Goal: Information Seeking & Learning: Learn about a topic

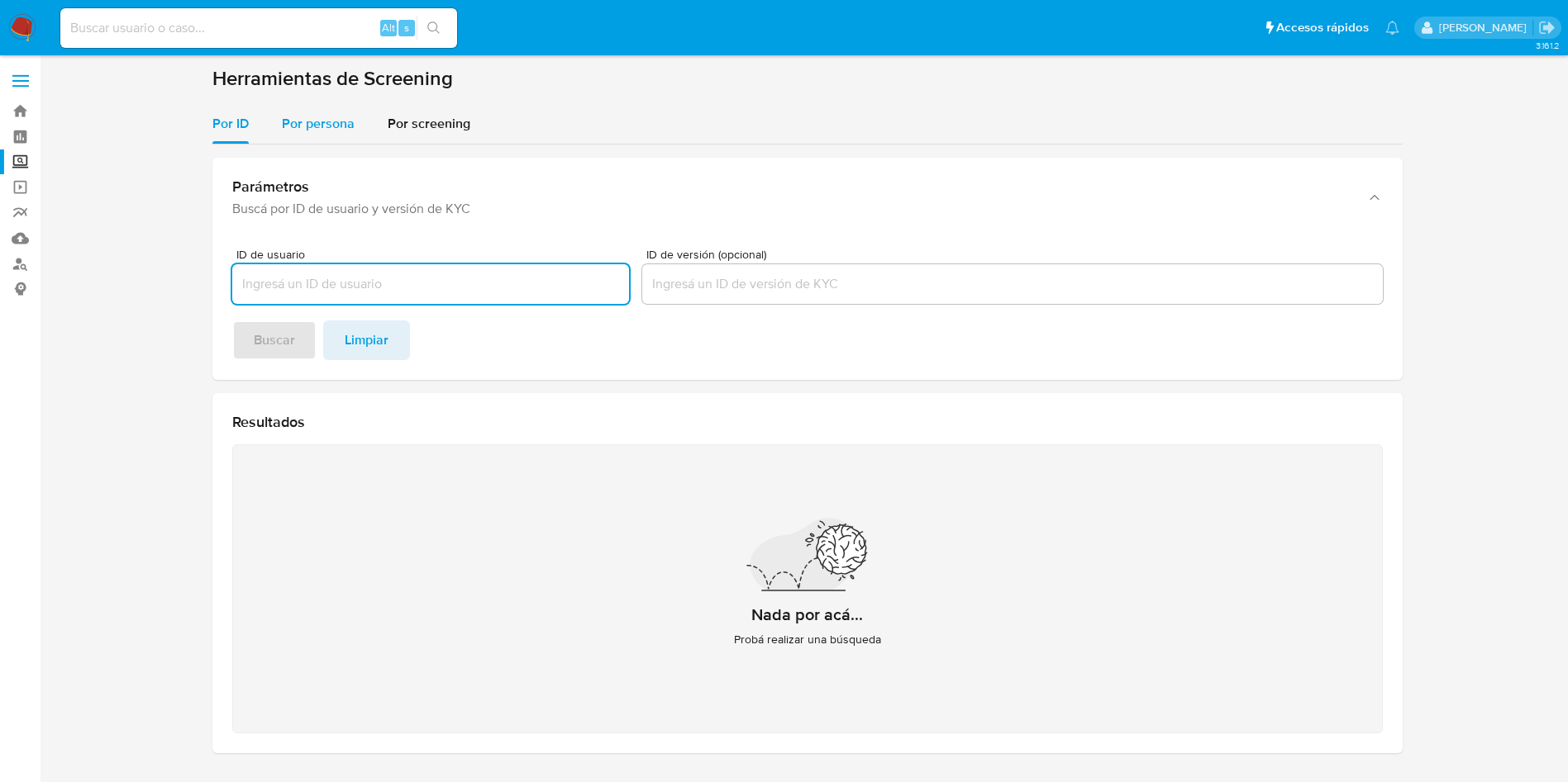
click at [325, 108] on div "Por persona" at bounding box center [318, 123] width 72 height 40
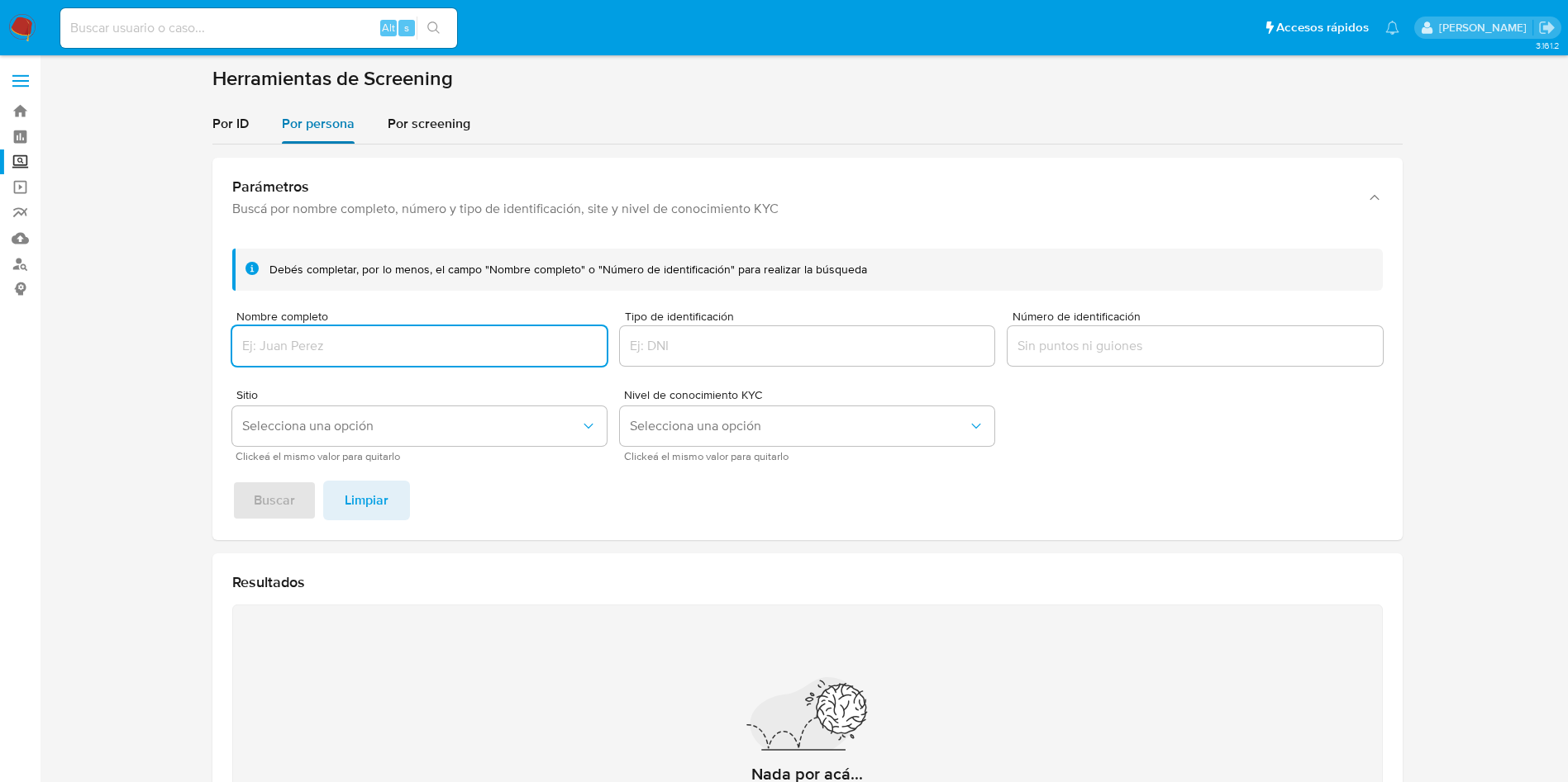
click at [325, 108] on div "Por persona" at bounding box center [318, 123] width 72 height 40
drag, startPoint x: 342, startPoint y: 331, endPoint x: 352, endPoint y: 339, distance: 12.8
click at [344, 332] on div at bounding box center [420, 345] width 375 height 40
click at [352, 339] on input "Nombre completo" at bounding box center [420, 345] width 375 height 21
type input "[PERSON_NAME]"
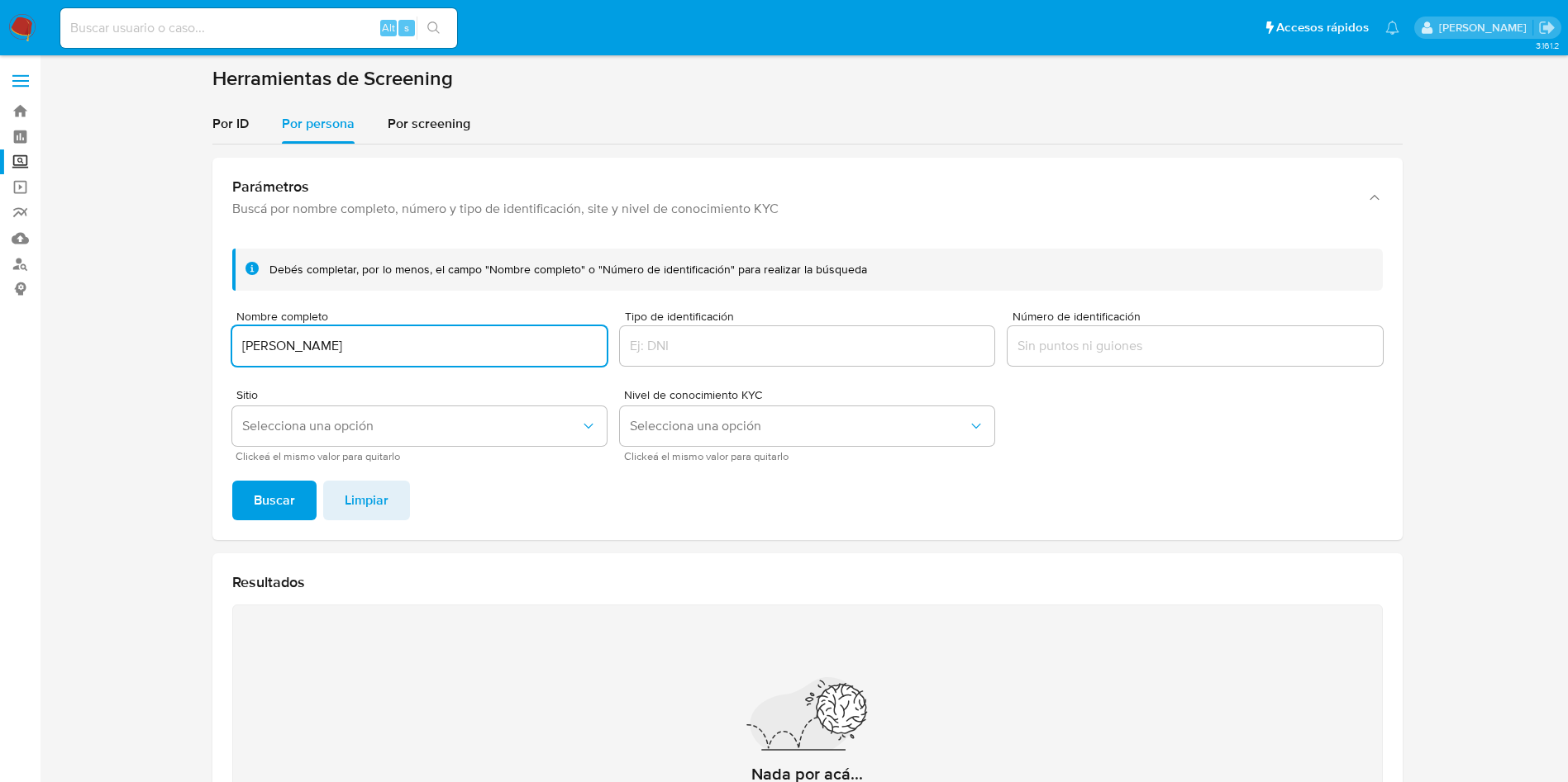
click at [232, 481] on button "Buscar" at bounding box center [274, 500] width 84 height 40
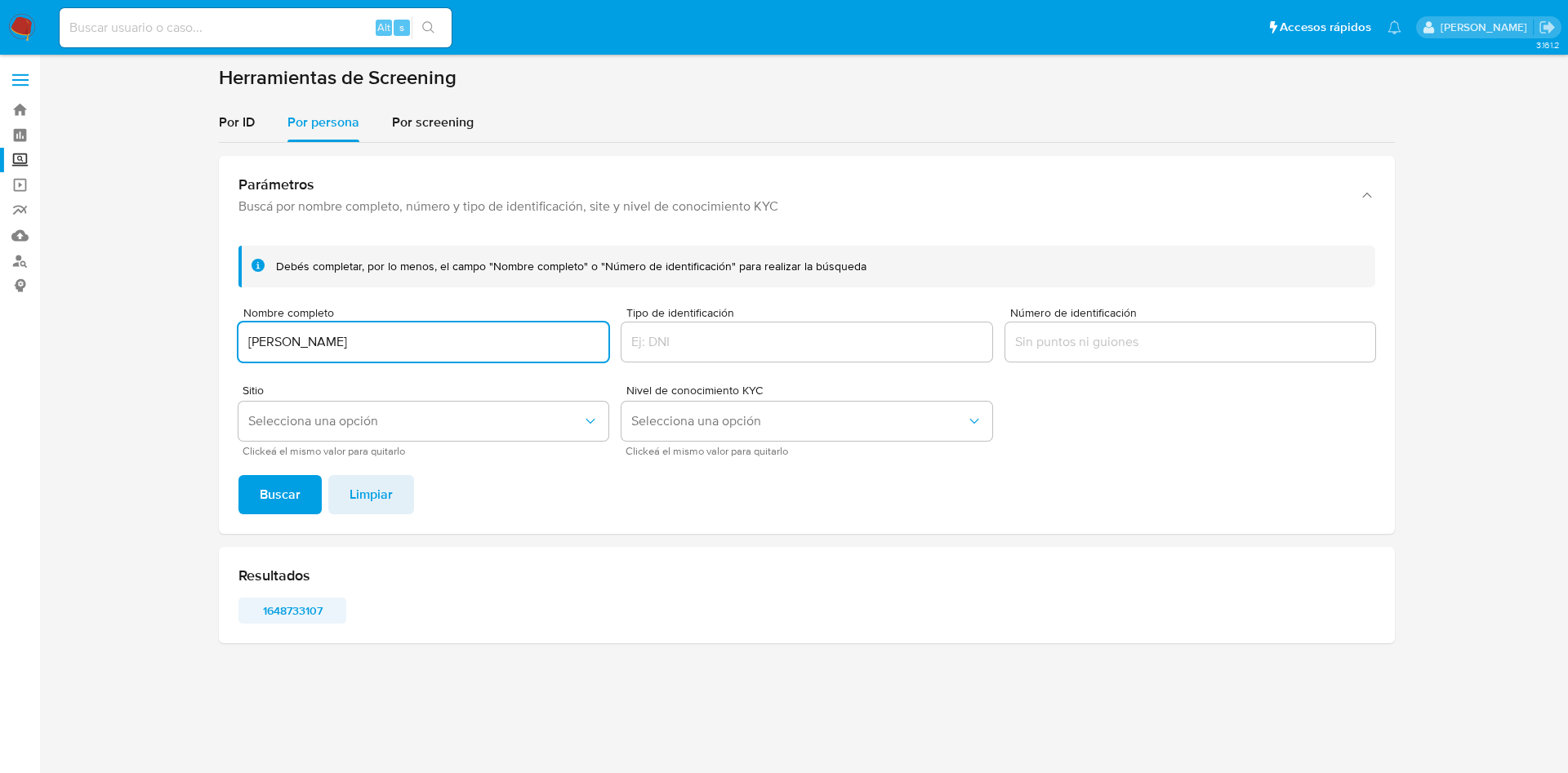
click at [307, 612] on span "1648733107" at bounding box center [292, 611] width 85 height 23
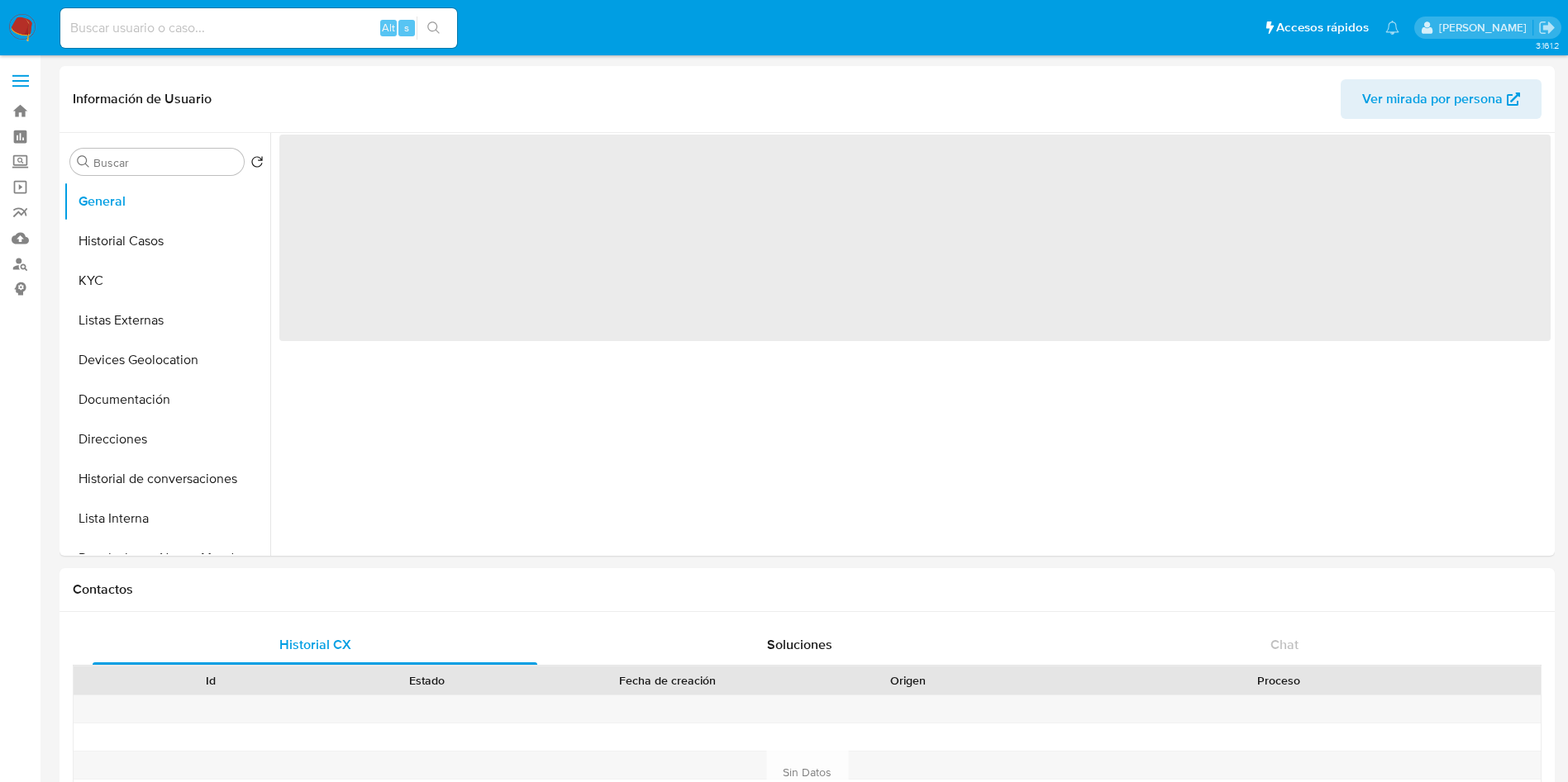
select select "10"
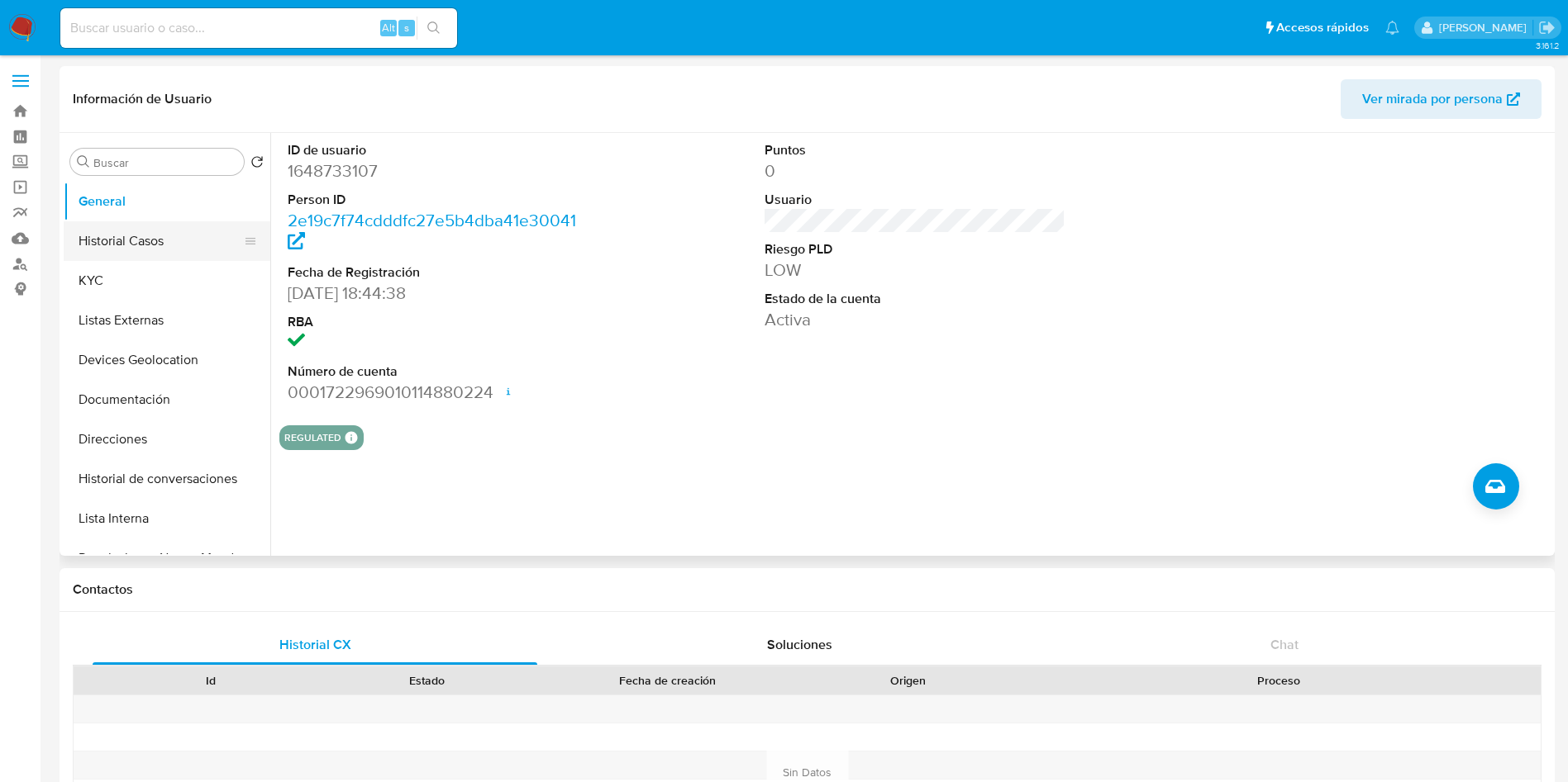
click at [140, 236] on button "Historial Casos" at bounding box center [160, 241] width 193 height 40
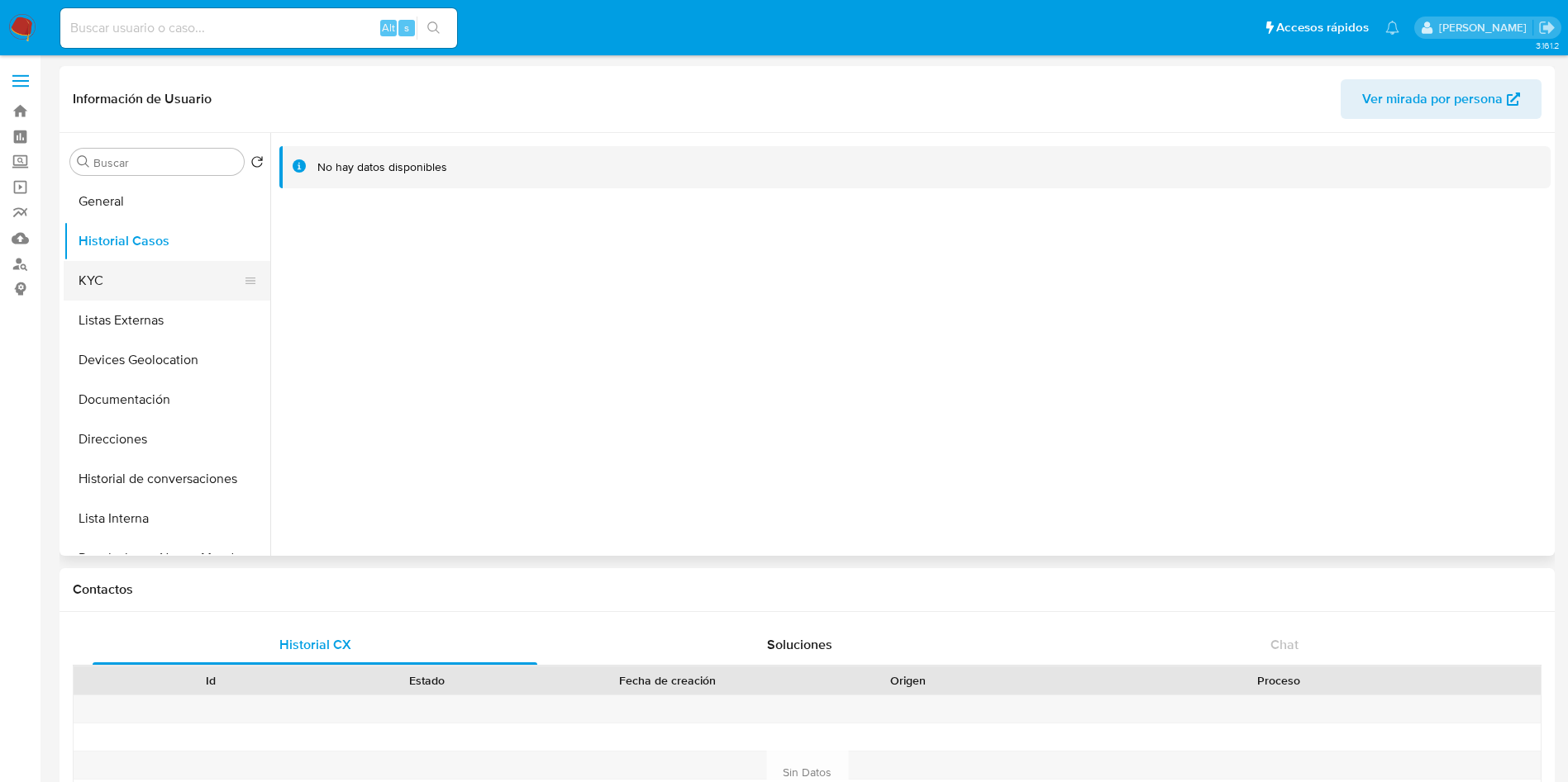
click at [133, 290] on button "KYC" at bounding box center [160, 281] width 193 height 40
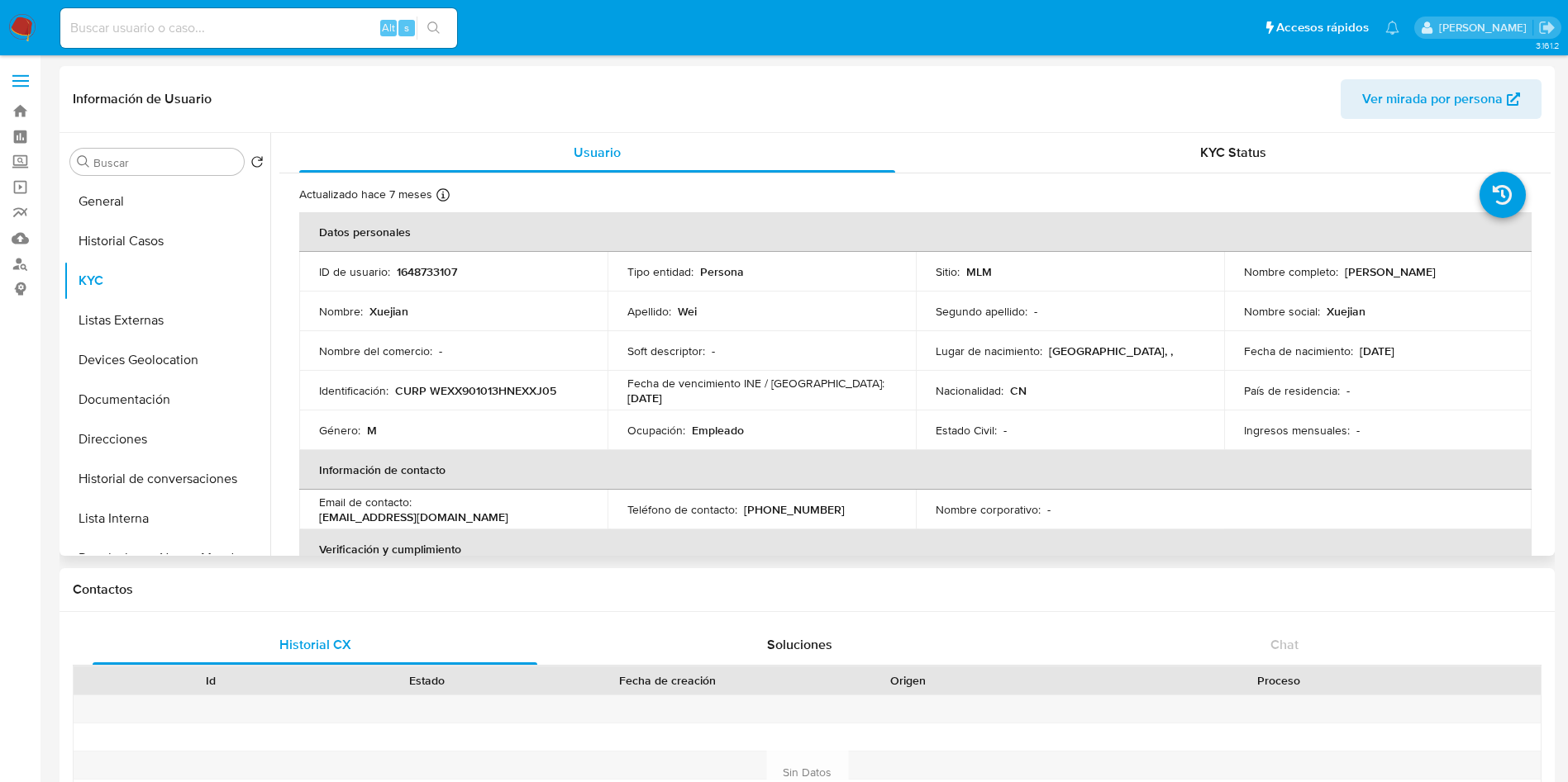
click at [1086, 443] on td "Estado Civil : -" at bounding box center [1070, 430] width 308 height 40
click at [134, 207] on button "General" at bounding box center [160, 202] width 193 height 40
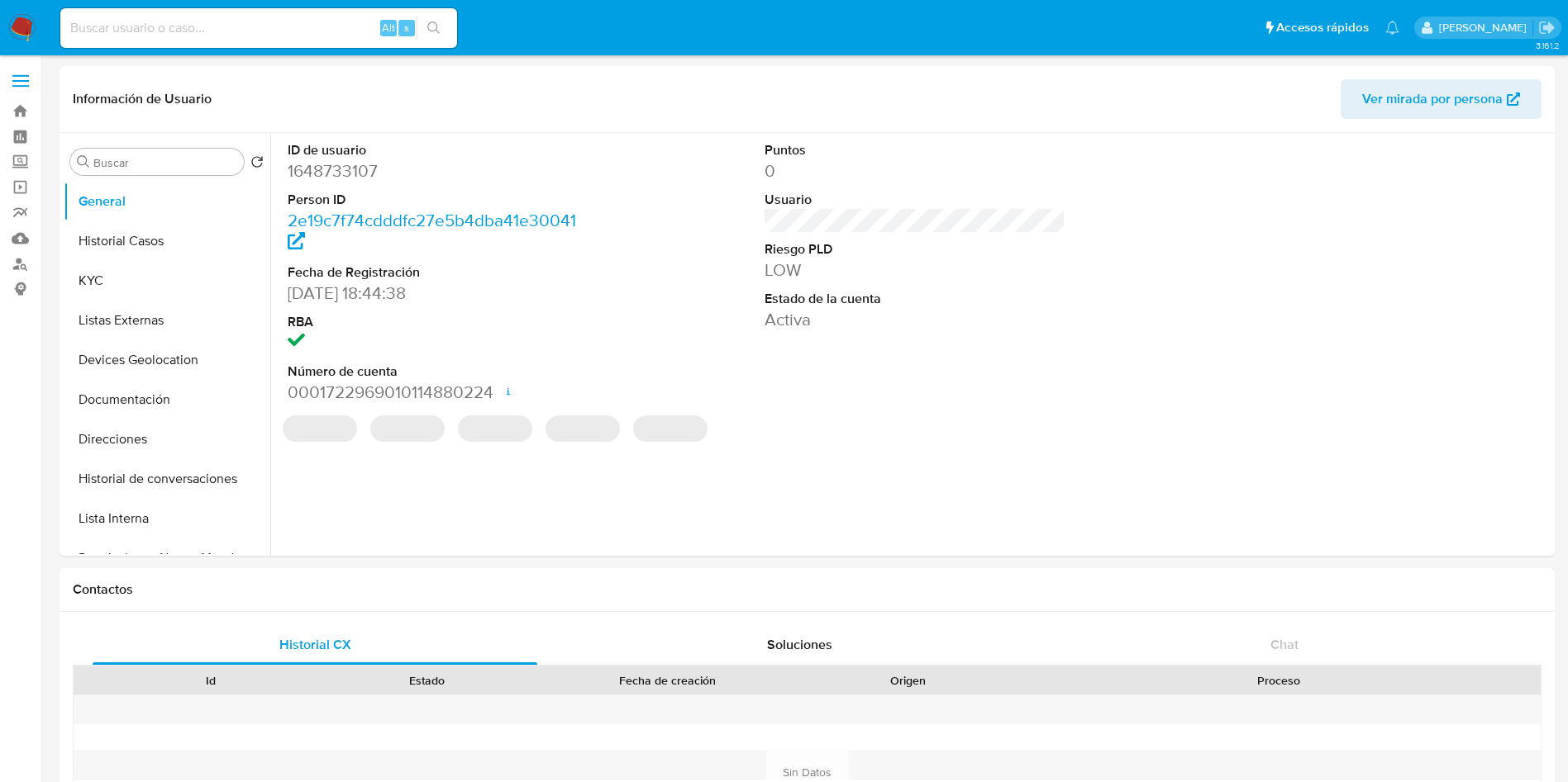
select select "10"
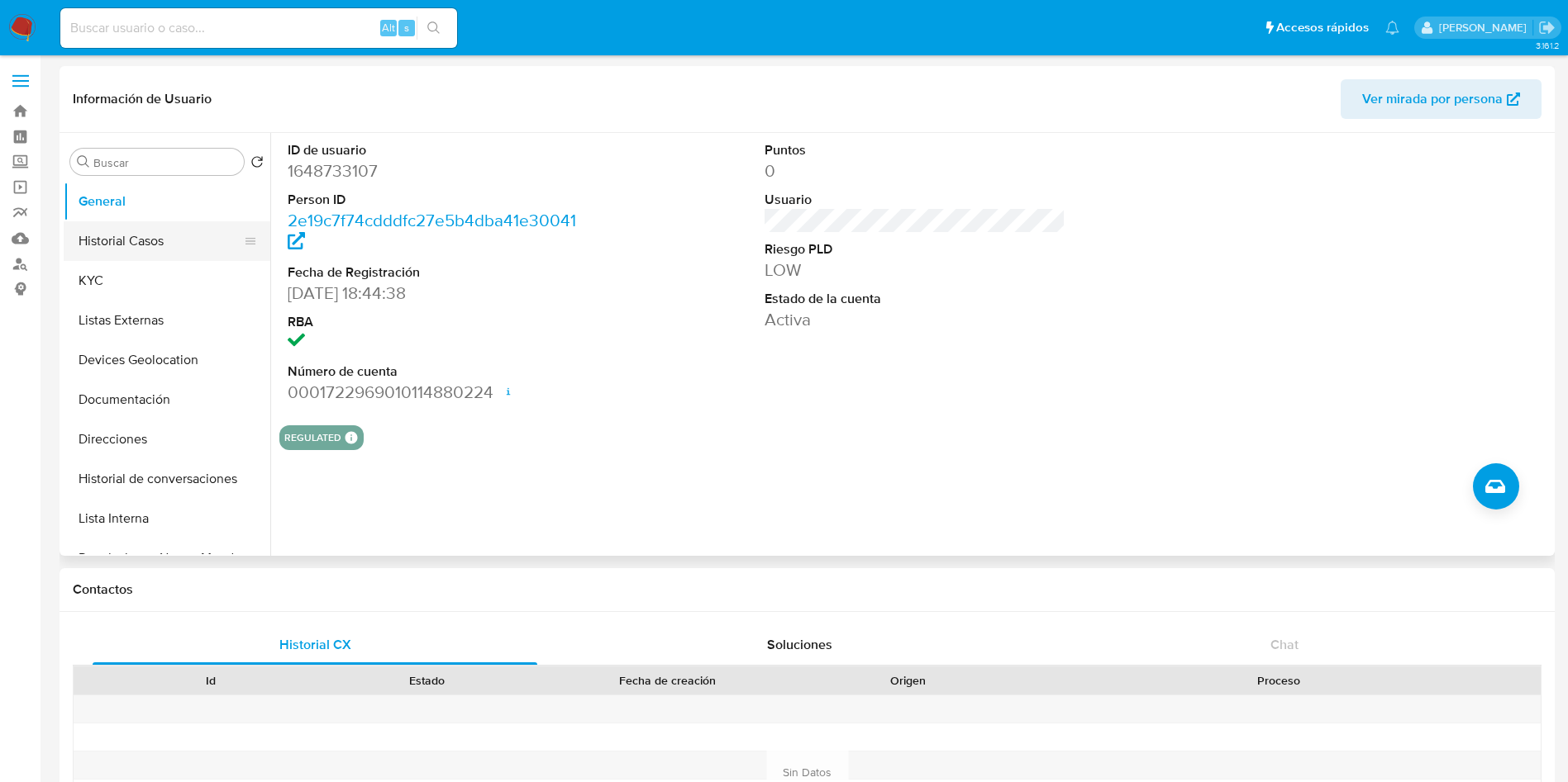
click at [198, 237] on button "Historial Casos" at bounding box center [160, 241] width 193 height 40
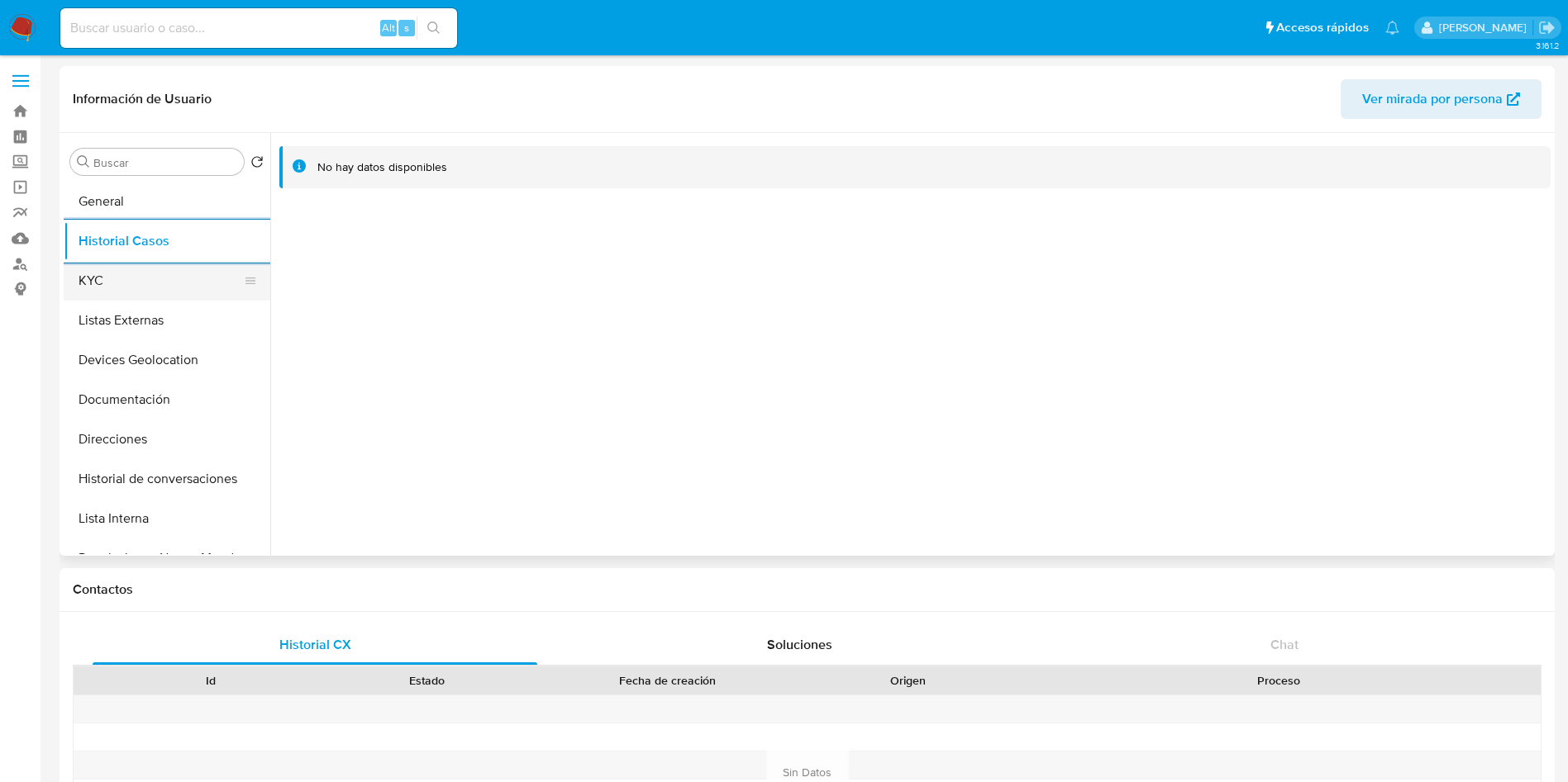
click at [124, 283] on button "KYC" at bounding box center [160, 281] width 193 height 40
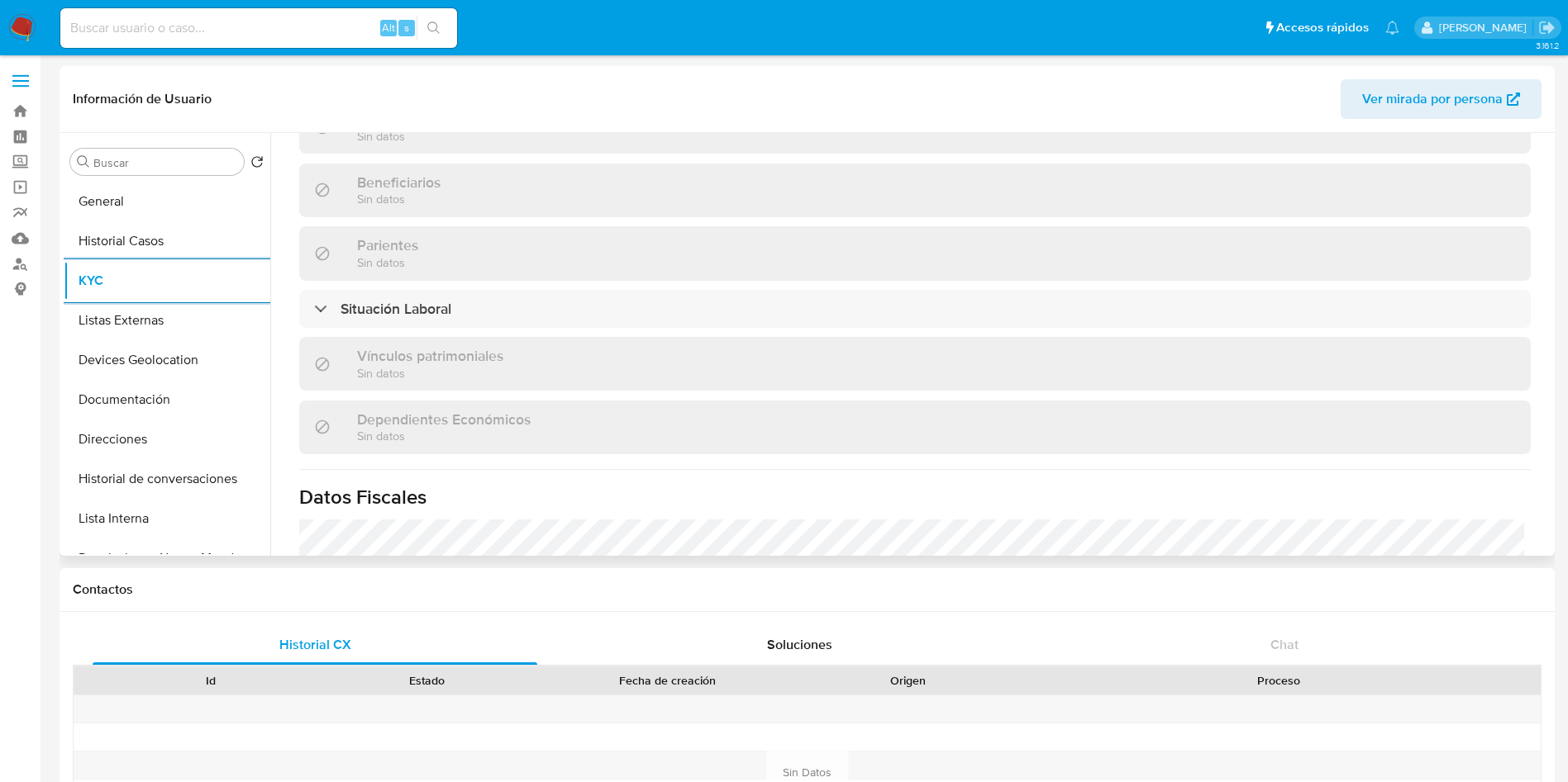
scroll to position [744, 0]
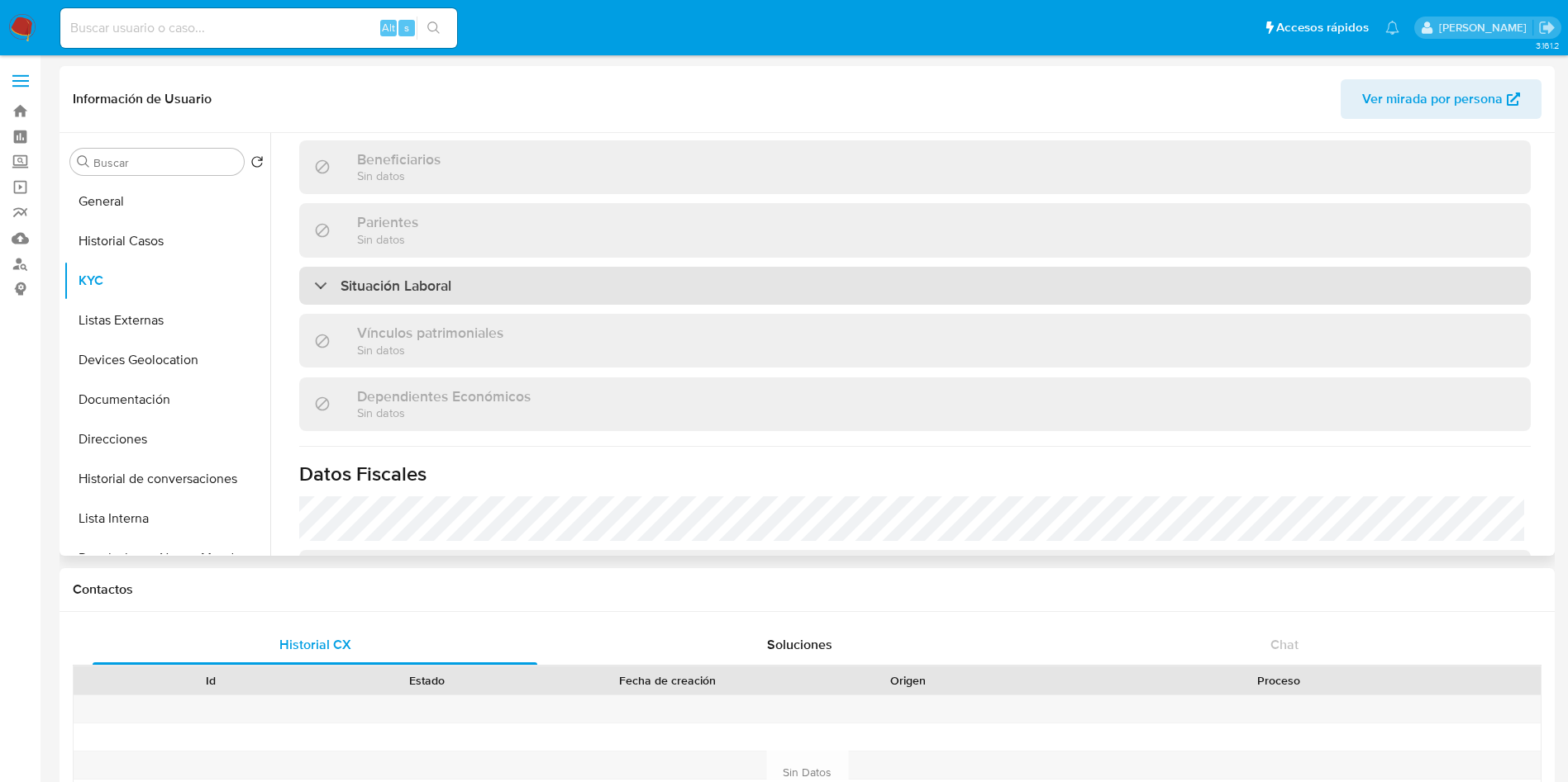
click at [887, 282] on div "Situación Laboral" at bounding box center [914, 286] width 1231 height 38
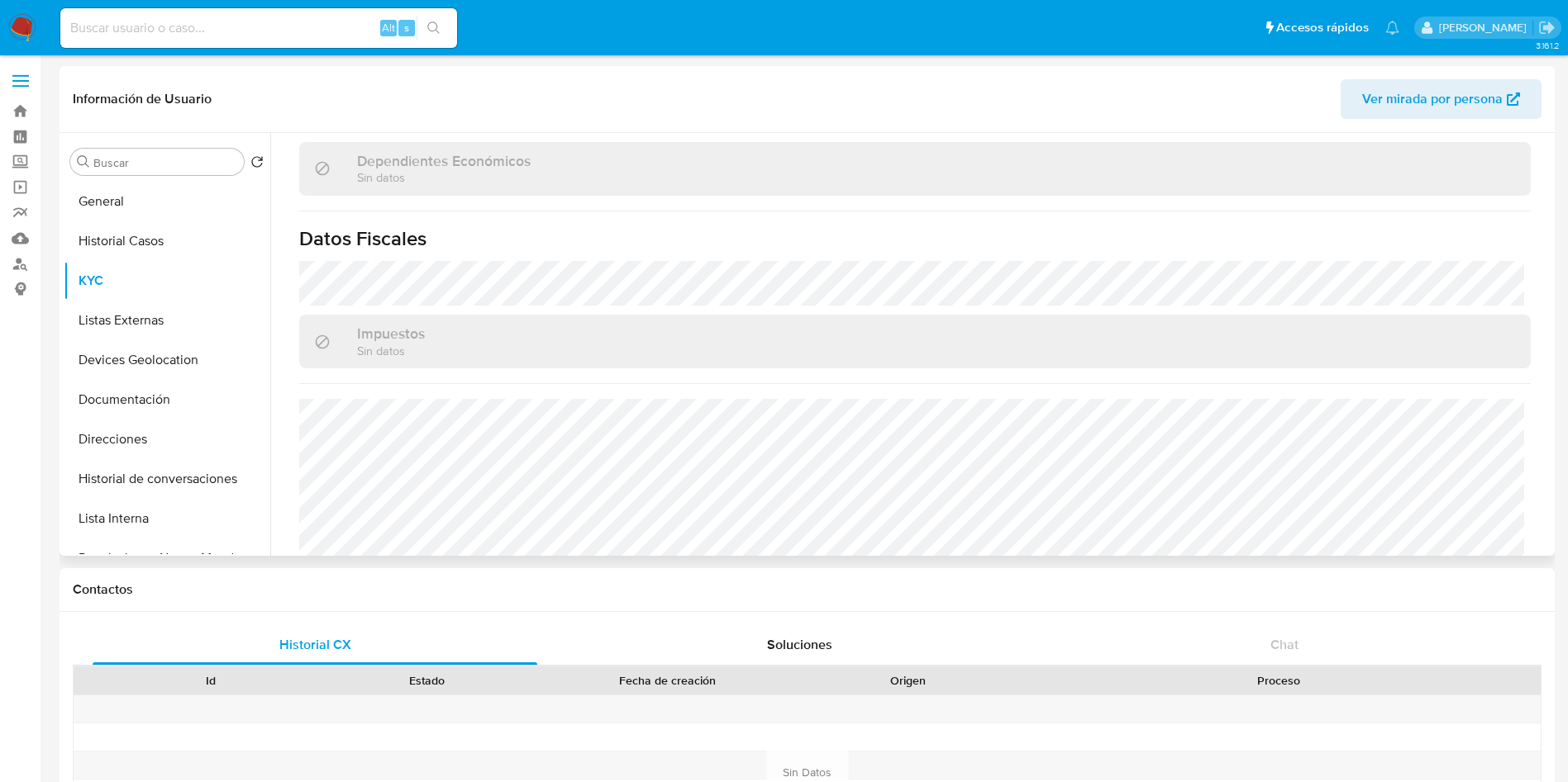
scroll to position [1261, 0]
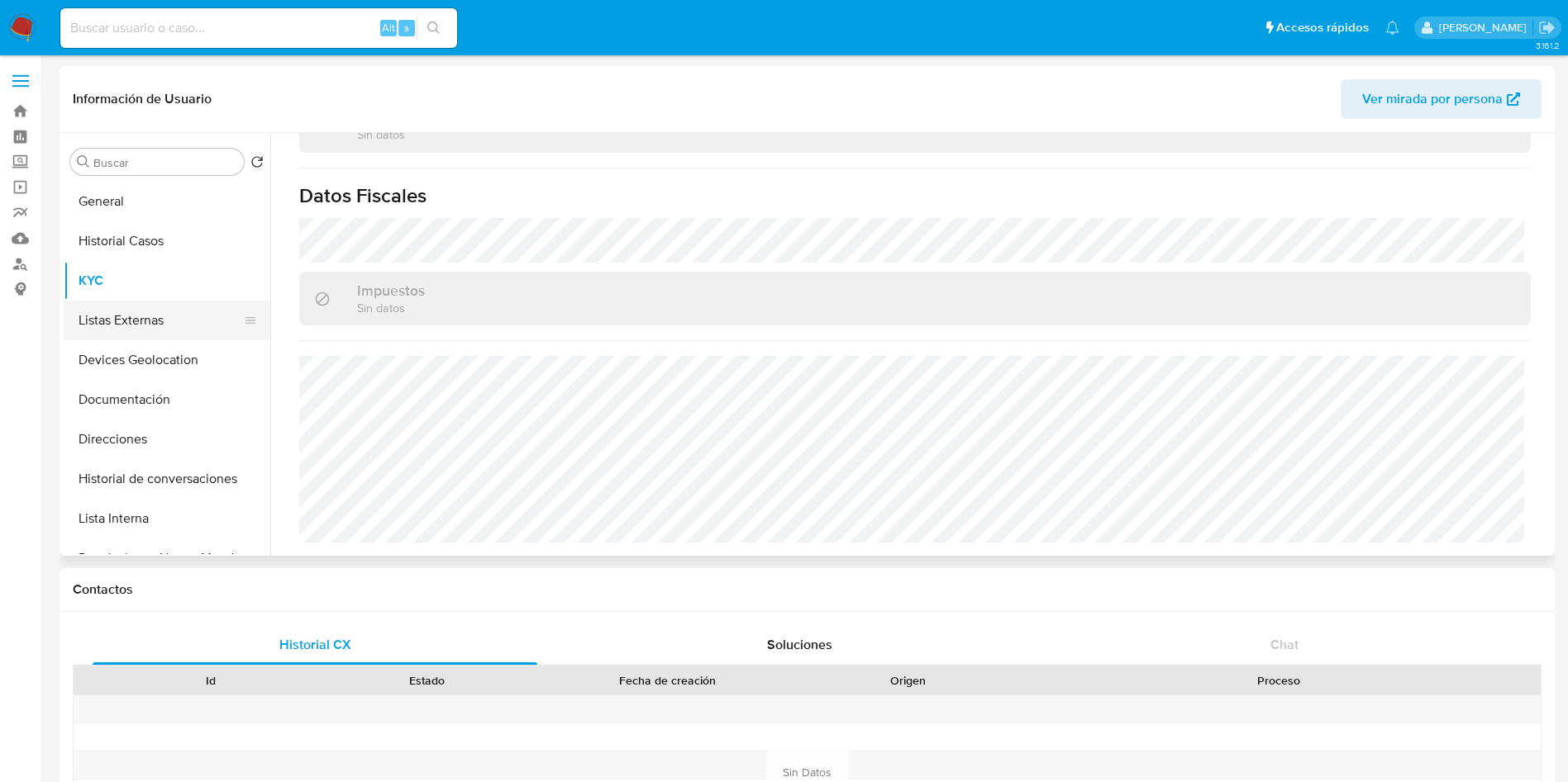
click at [100, 328] on button "Listas Externas" at bounding box center [160, 320] width 193 height 40
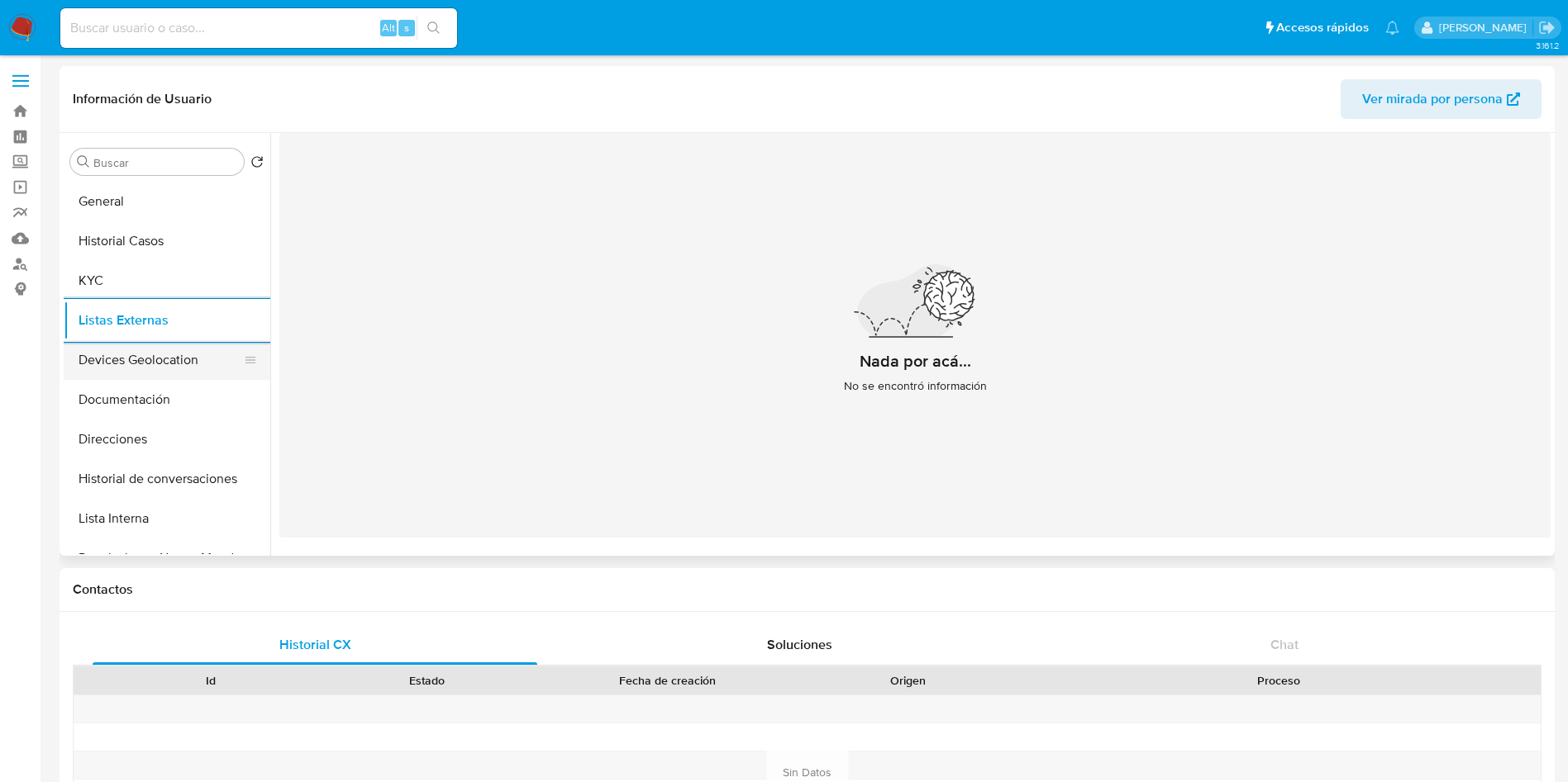
click at [173, 356] on button "Devices Geolocation" at bounding box center [160, 360] width 193 height 40
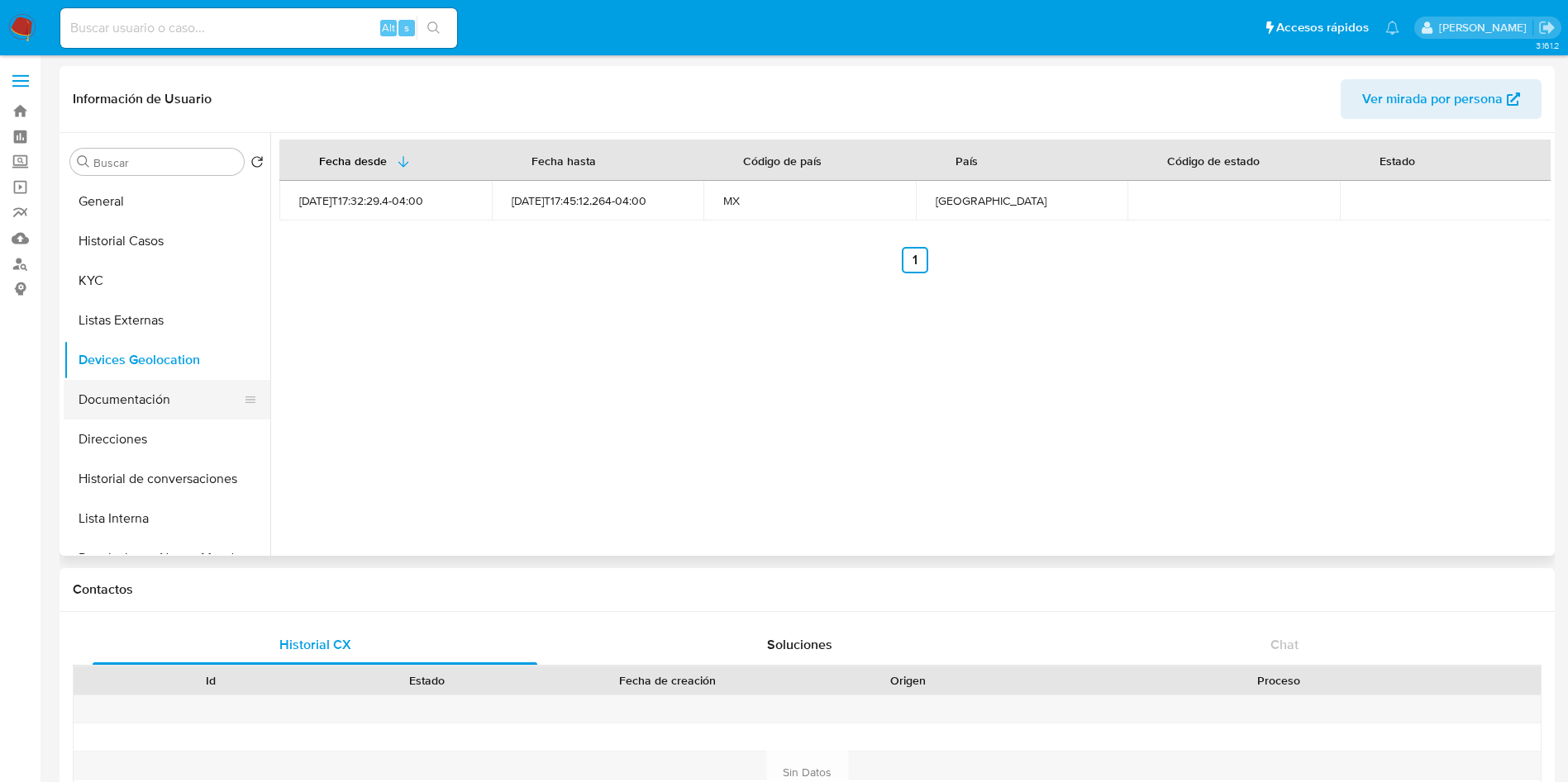
click at [166, 397] on button "Documentación" at bounding box center [160, 400] width 193 height 40
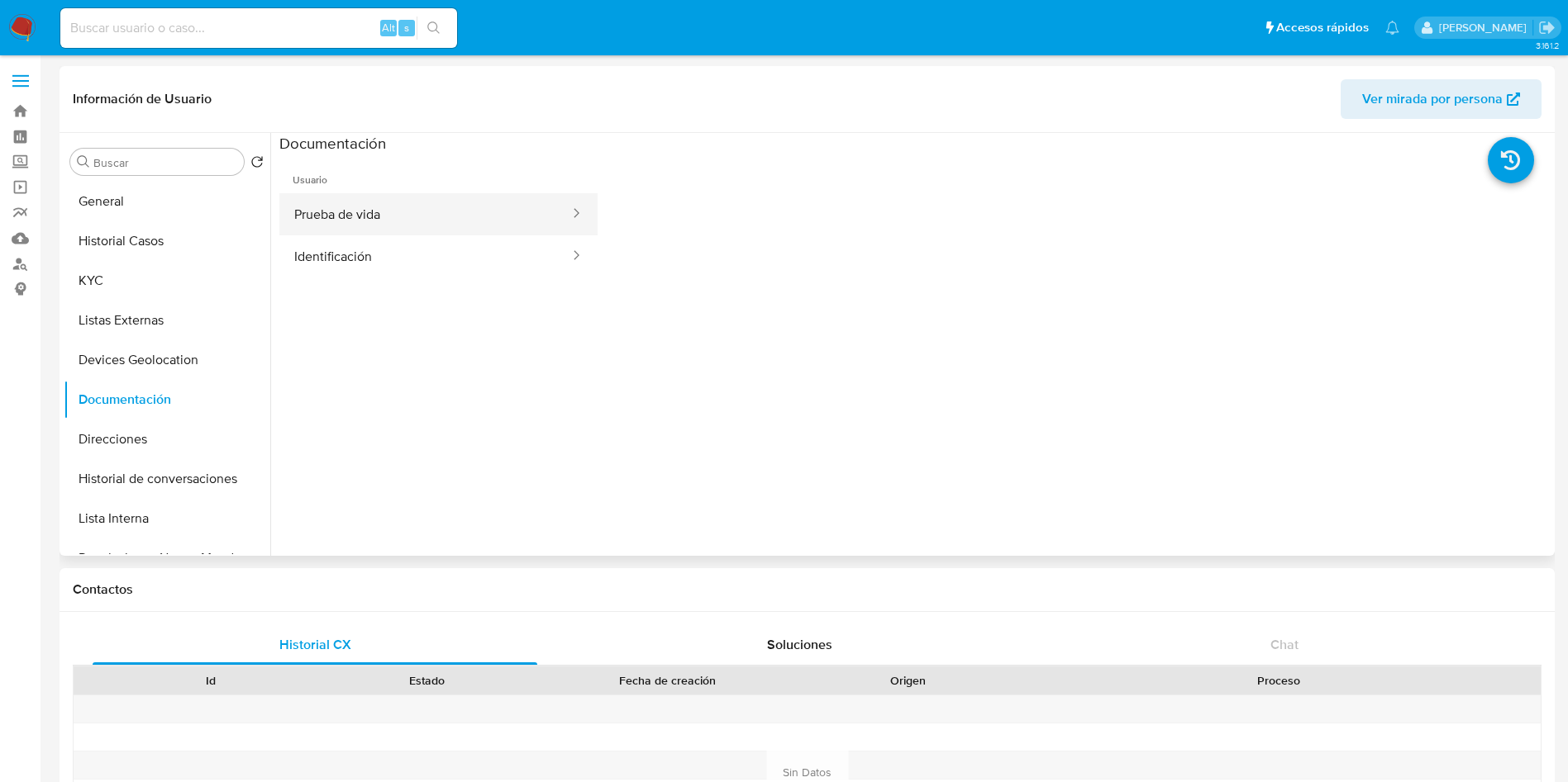
click at [415, 200] on button "Prueba de vida" at bounding box center [425, 214] width 292 height 43
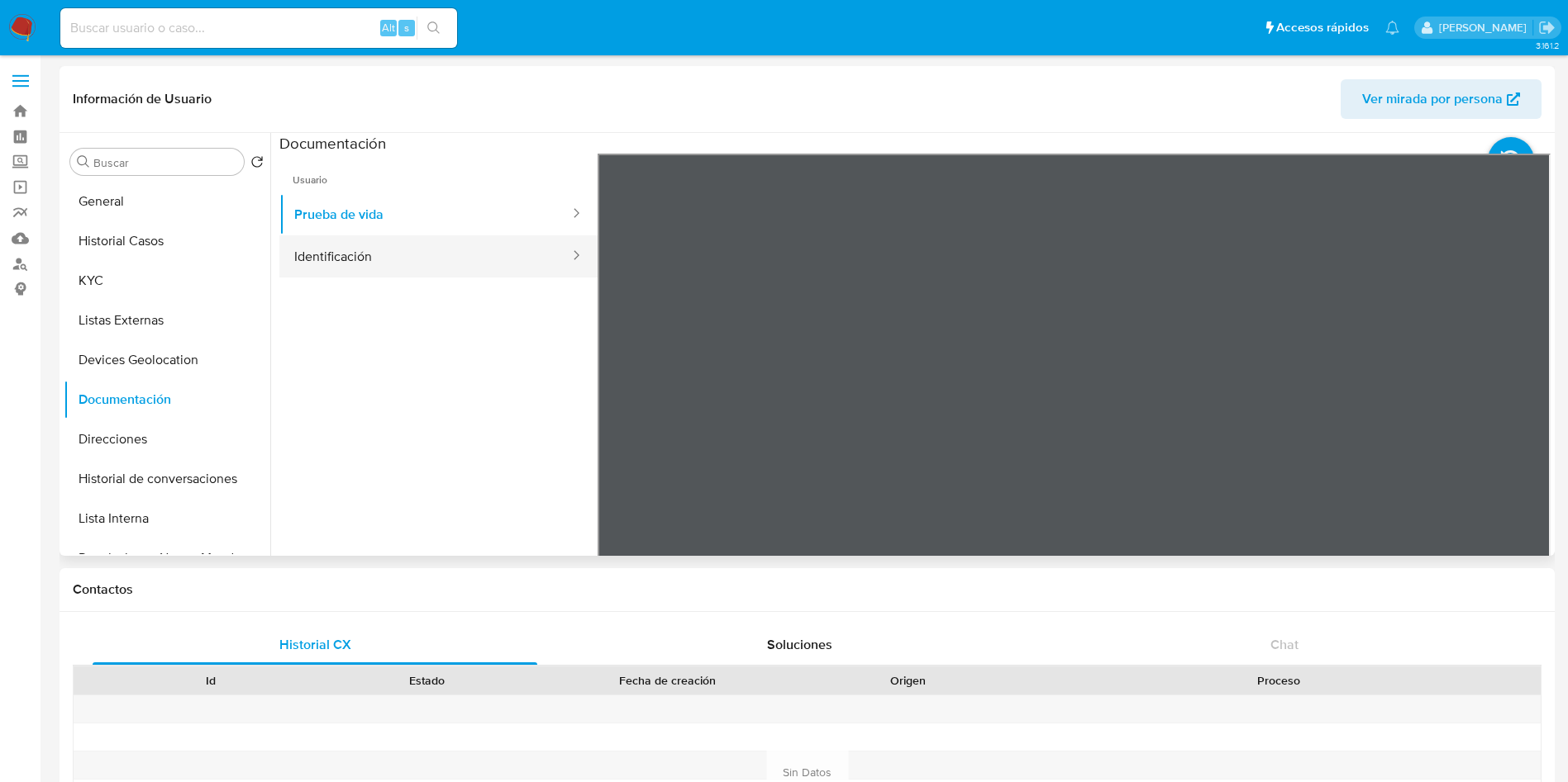
click at [408, 267] on button "Identificación" at bounding box center [425, 257] width 292 height 43
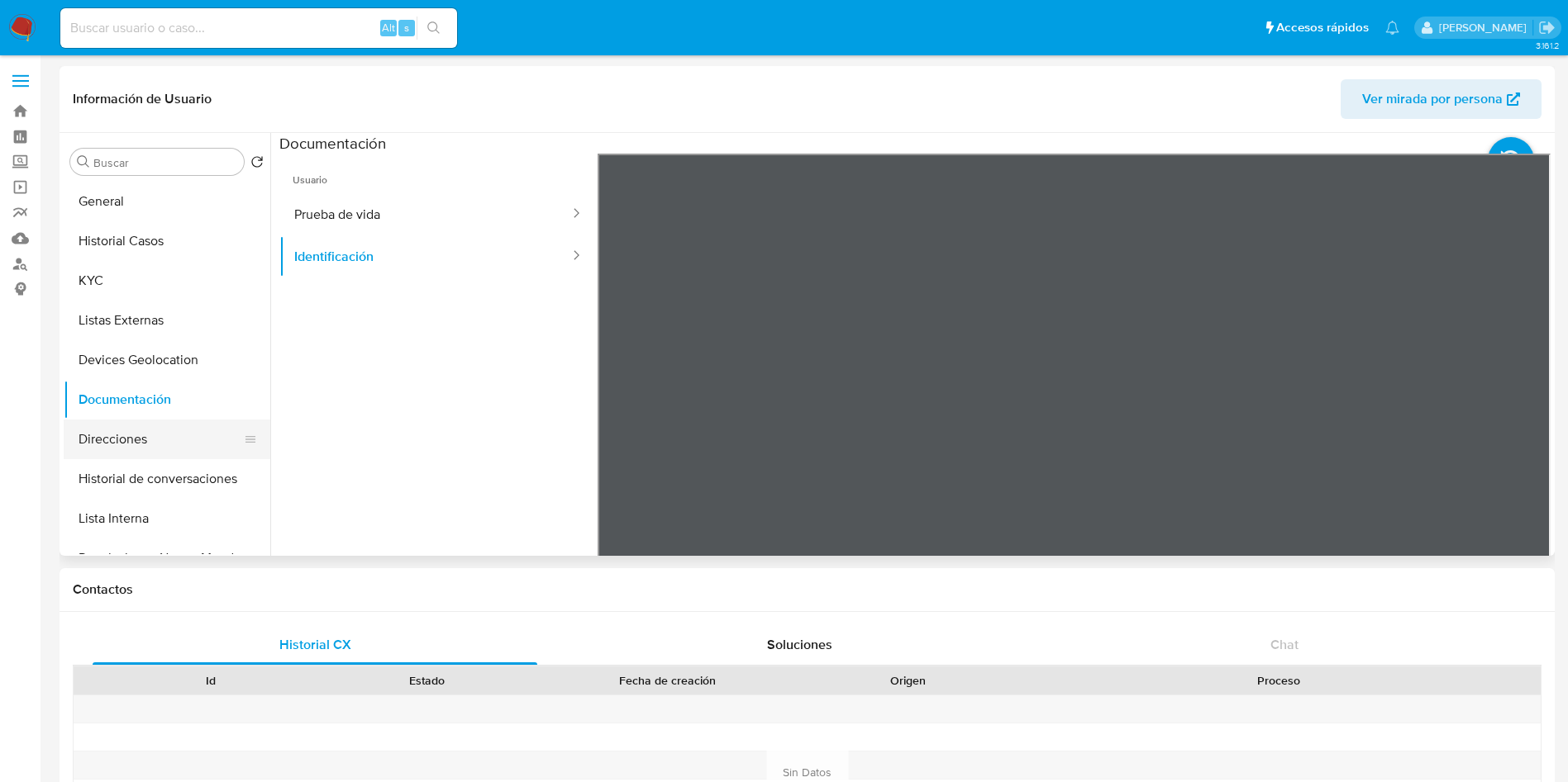
click at [117, 431] on button "Direcciones" at bounding box center [160, 439] width 193 height 40
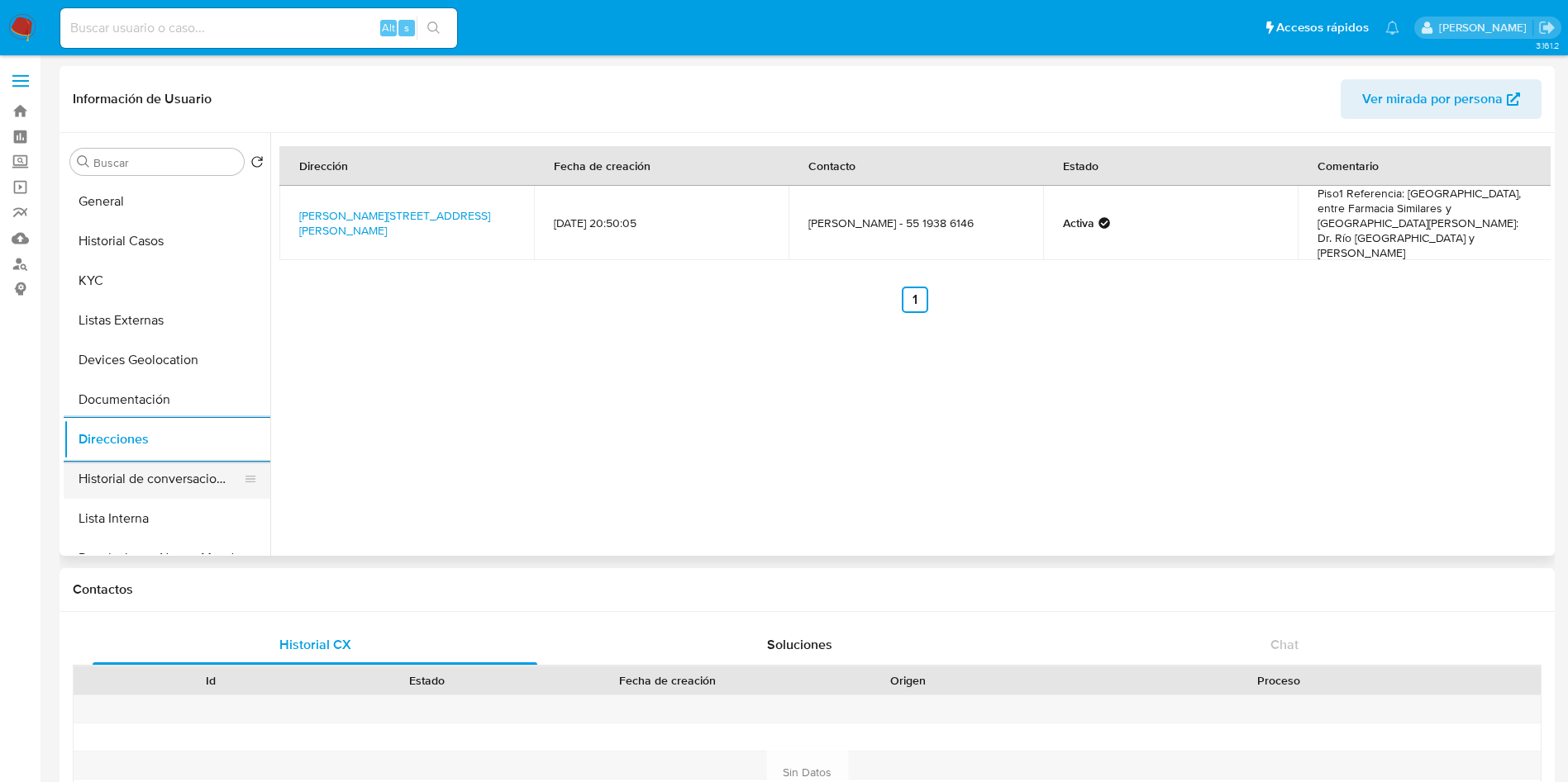
click at [138, 464] on button "Historial de conversaciones" at bounding box center [160, 479] width 193 height 40
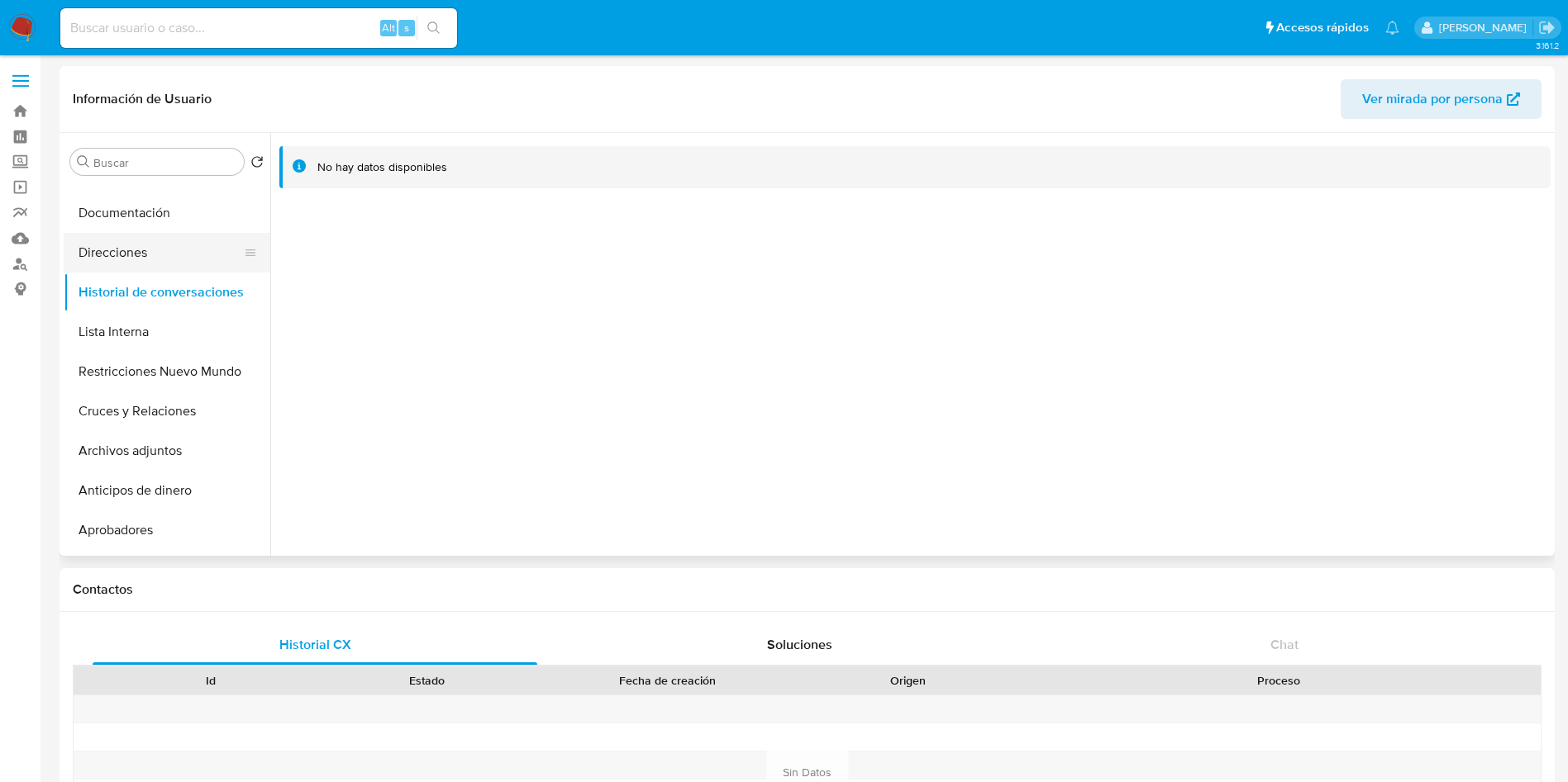
scroll to position [248, 0]
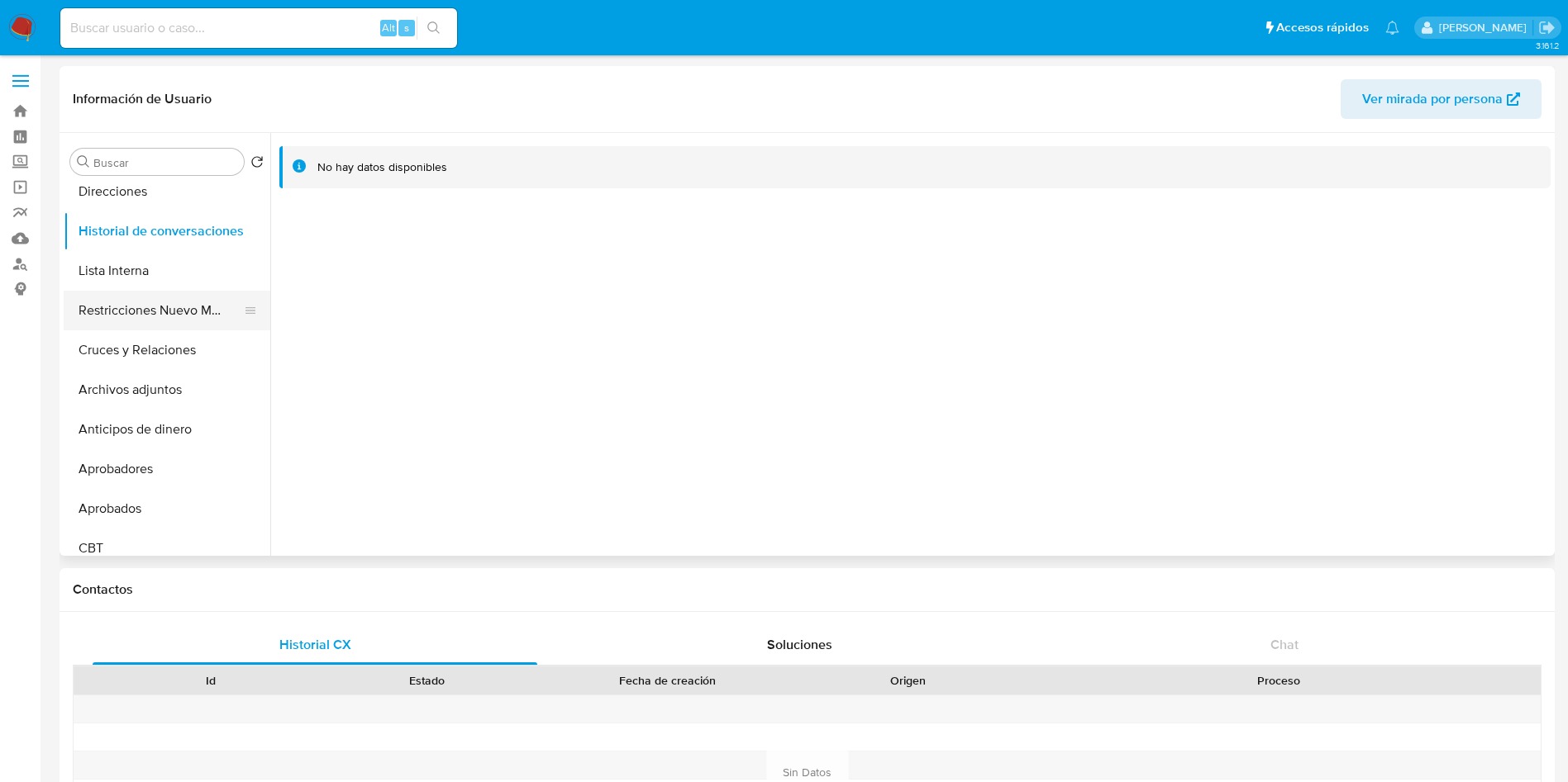
click at [170, 309] on button "Restricciones Nuevo Mundo" at bounding box center [160, 311] width 193 height 40
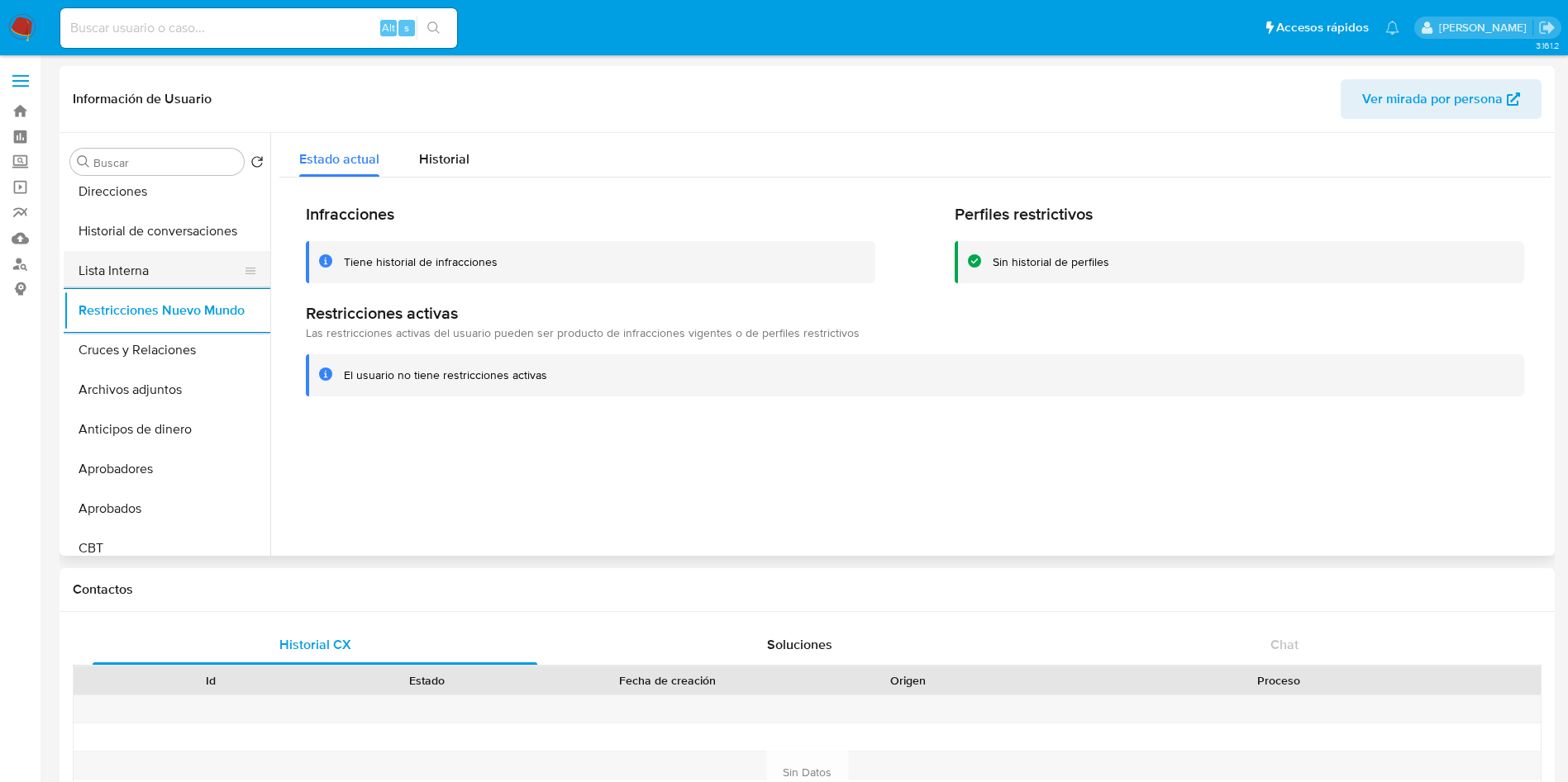
scroll to position [0, 0]
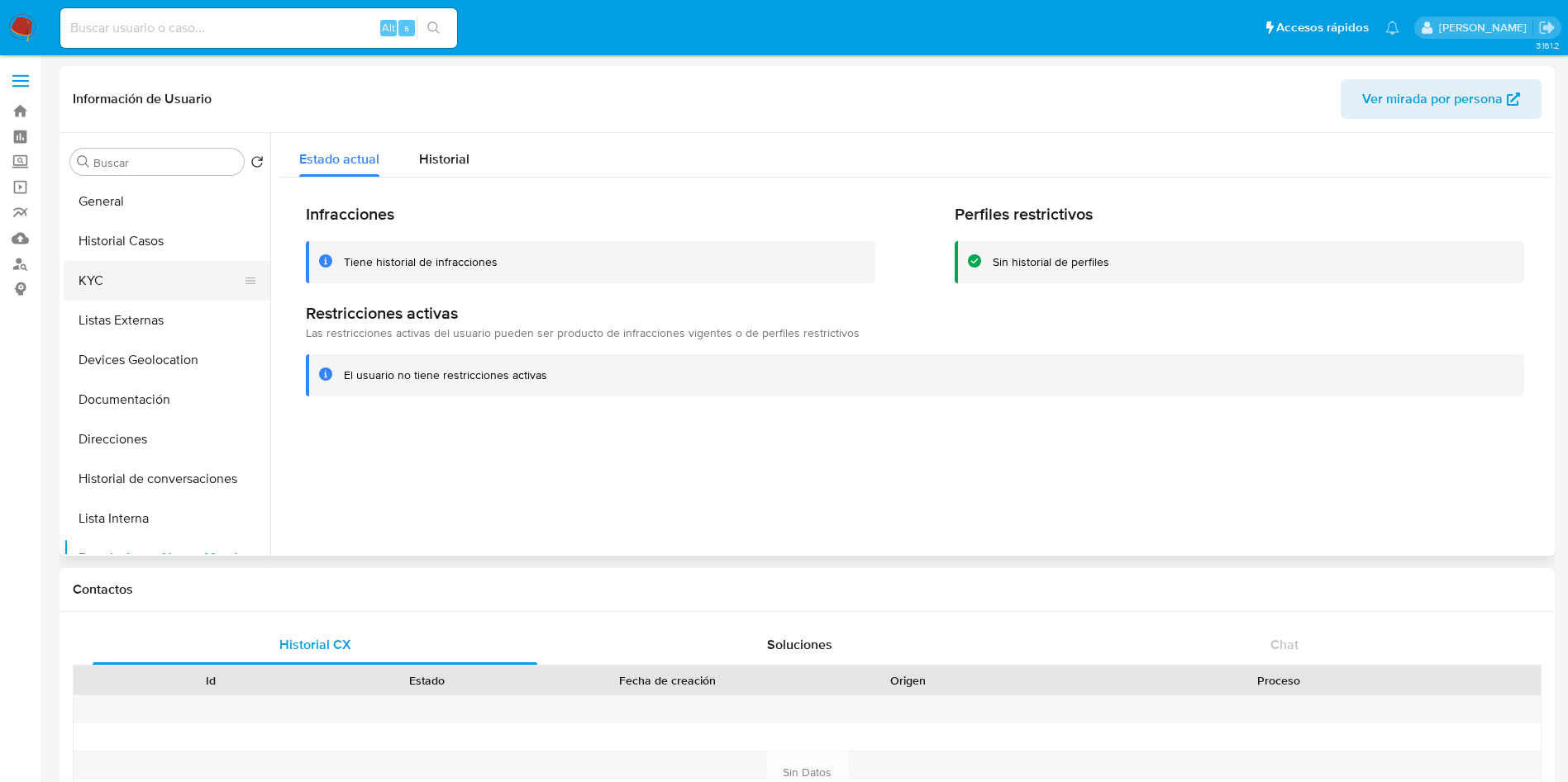
click at [148, 265] on button "KYC" at bounding box center [160, 281] width 193 height 40
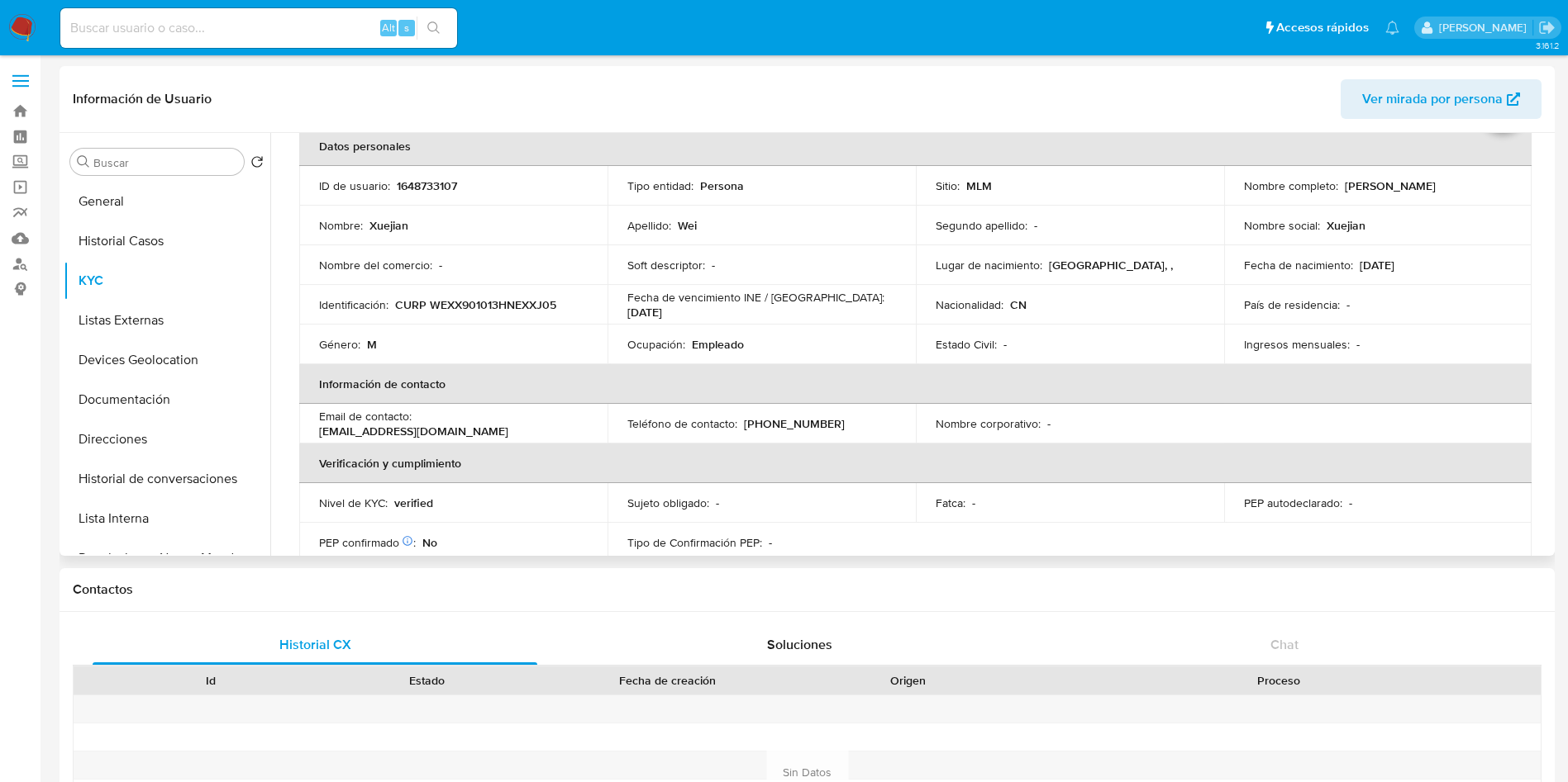
scroll to position [124, 0]
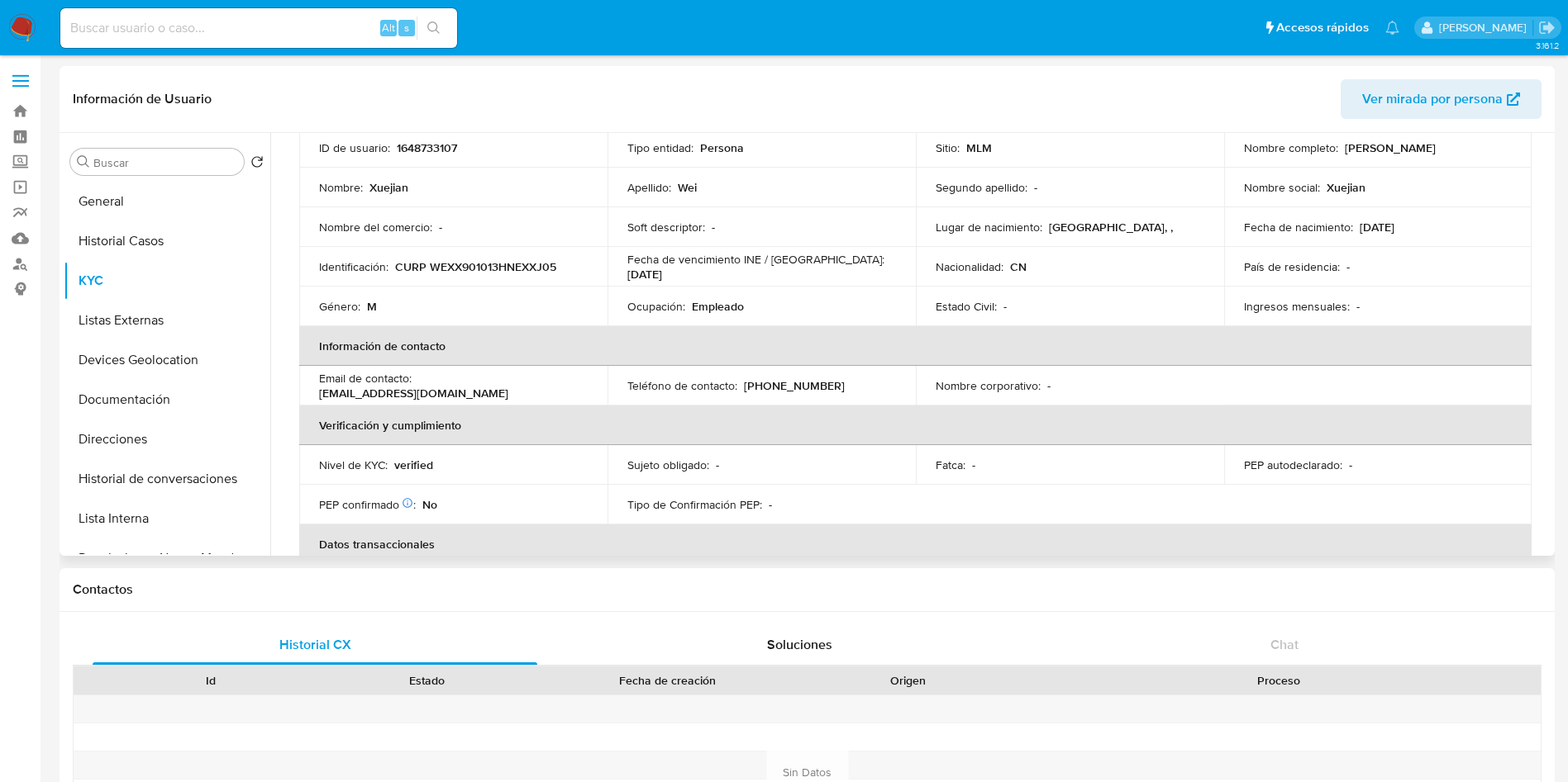
click at [718, 305] on p "Empleado" at bounding box center [718, 305] width 52 height 14
click at [103, 180] on div "Buscar Volver al orden por defecto General Historial Casos KYC Listas Externas …" at bounding box center [167, 345] width 207 height 420
click at [138, 204] on button "General" at bounding box center [160, 202] width 193 height 40
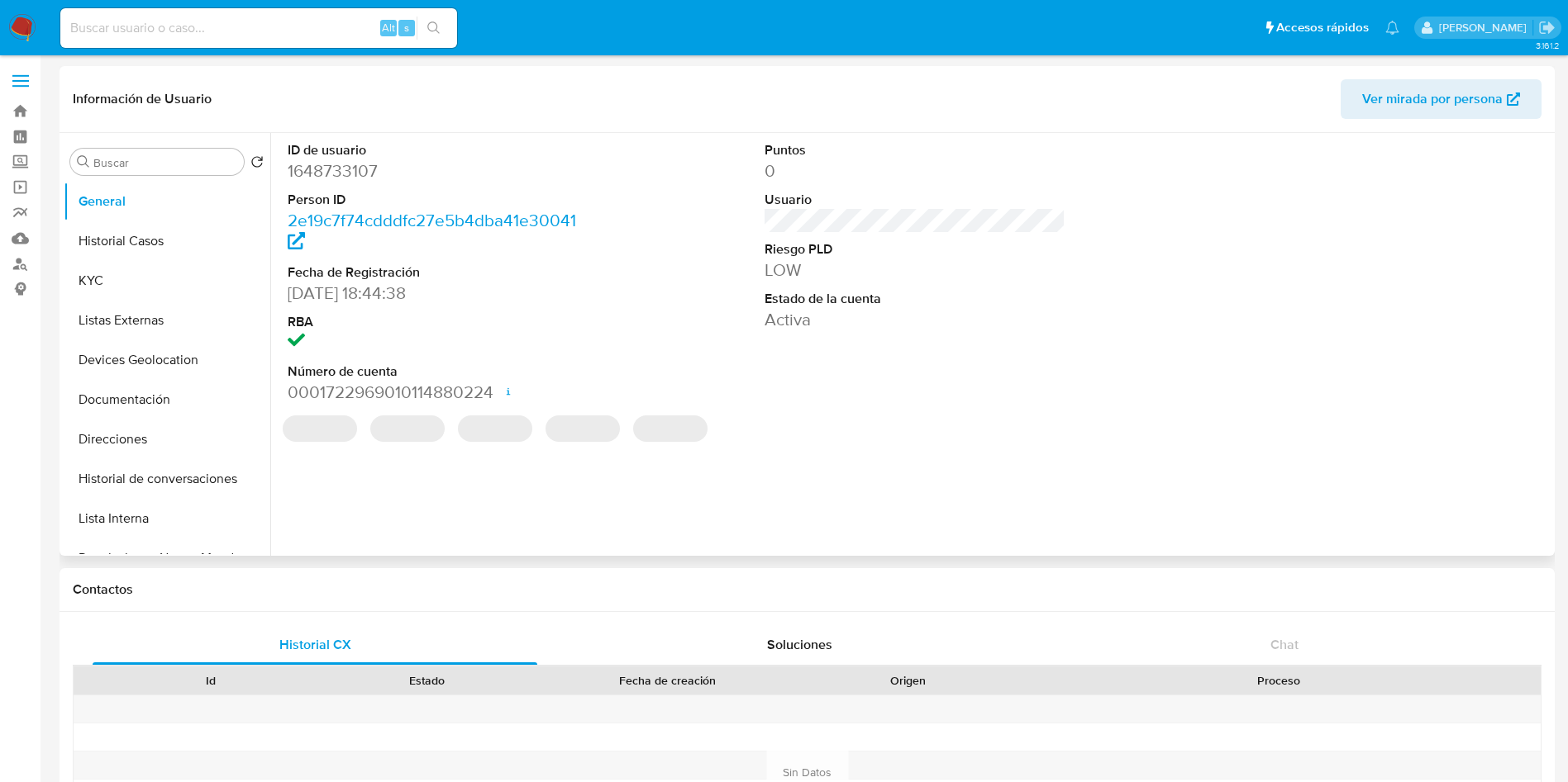
click at [350, 177] on dd "1648733107" at bounding box center [438, 170] width 301 height 23
copy dd "1648733107"
drag, startPoint x: 524, startPoint y: 297, endPoint x: 797, endPoint y: 251, distance: 276.8
click at [525, 297] on dd "[DATE] 18:44:38" at bounding box center [438, 293] width 301 height 23
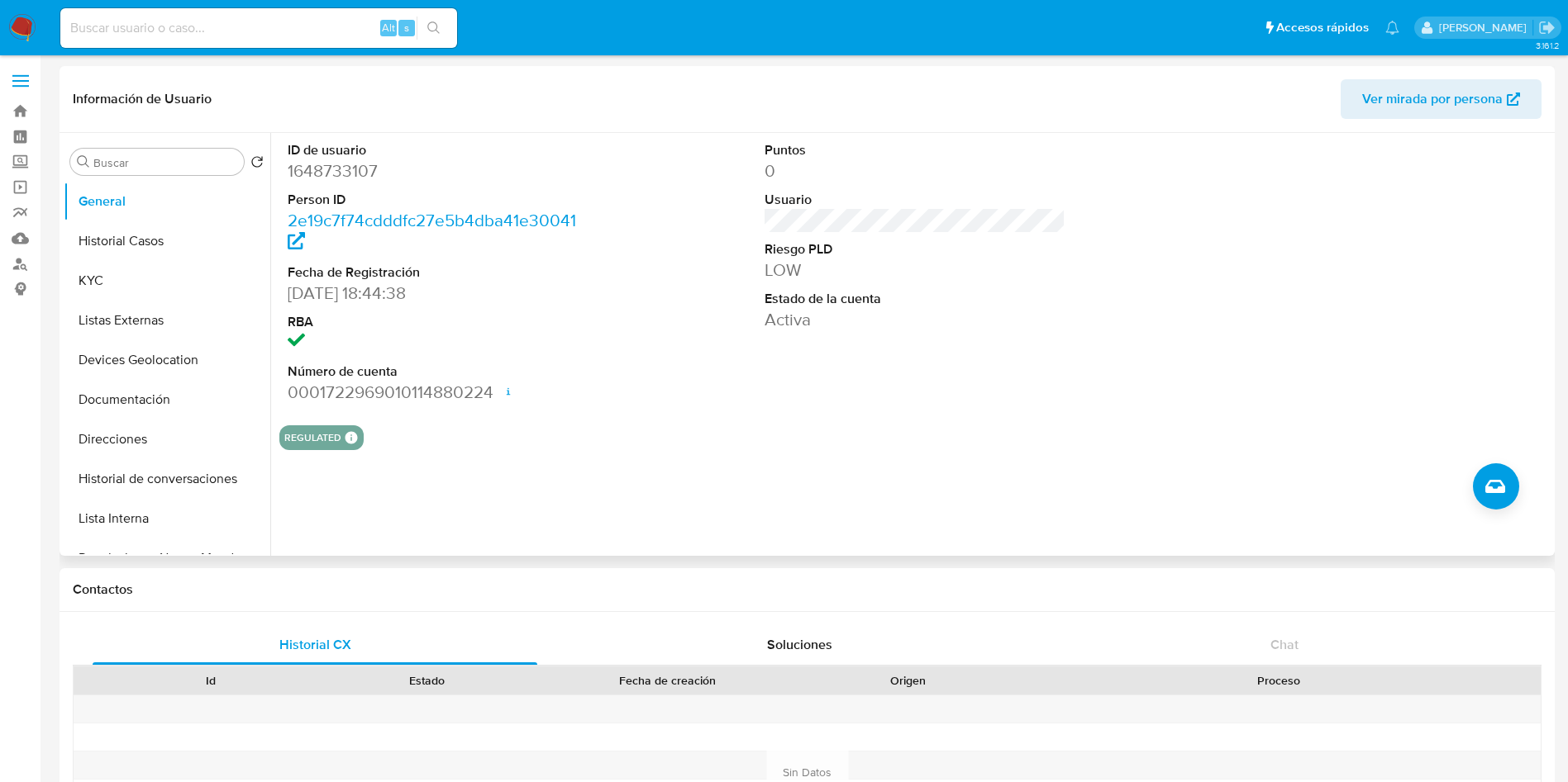
click at [547, 454] on div "ID de usuario 1648733107 Person ID 2e19c7f74cdddfc27e5b4dba41e30041 Fecha de Re…" at bounding box center [910, 344] width 1280 height 423
click at [132, 278] on button "KYC" at bounding box center [160, 281] width 193 height 40
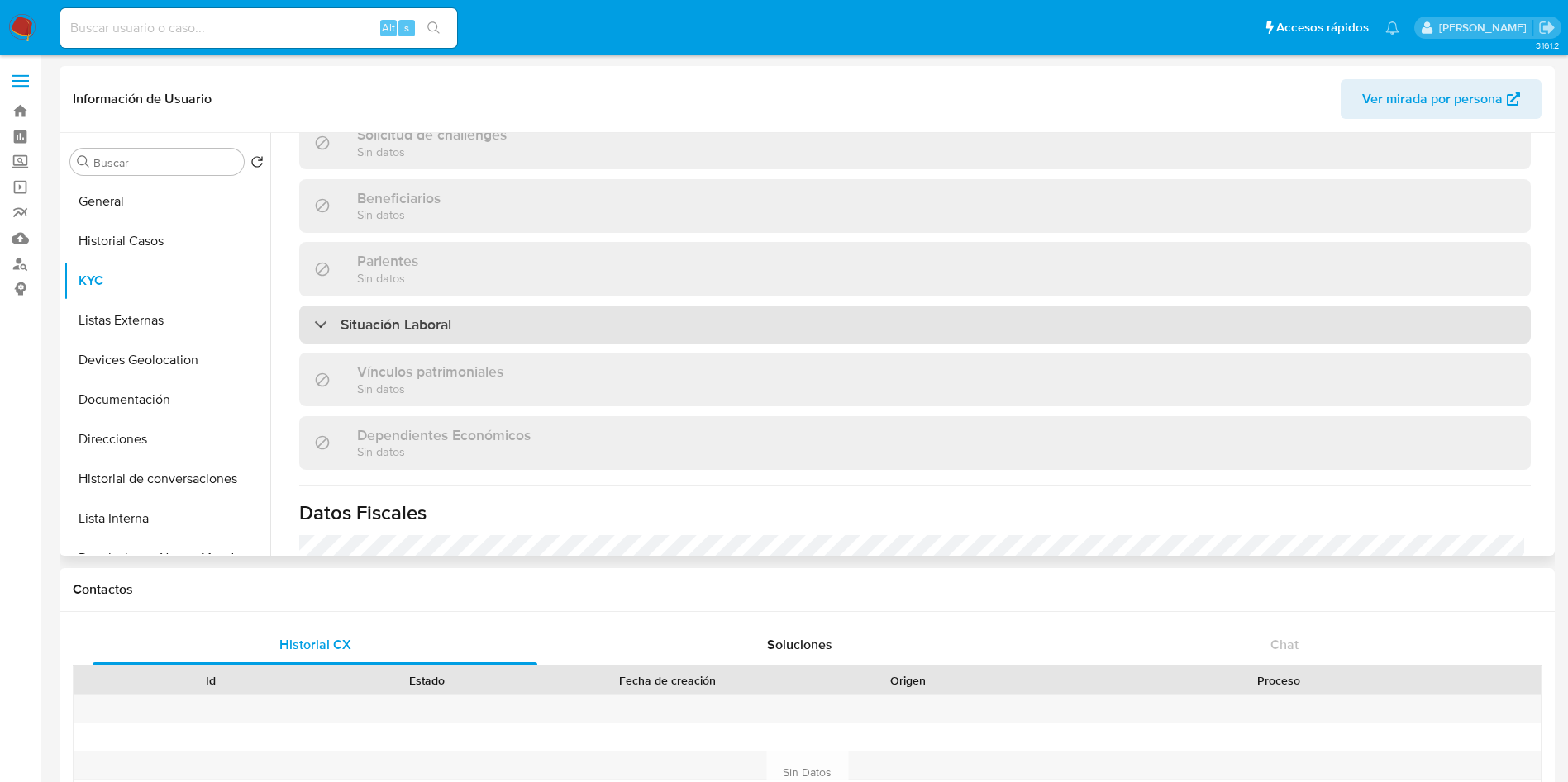
scroll to position [744, 0]
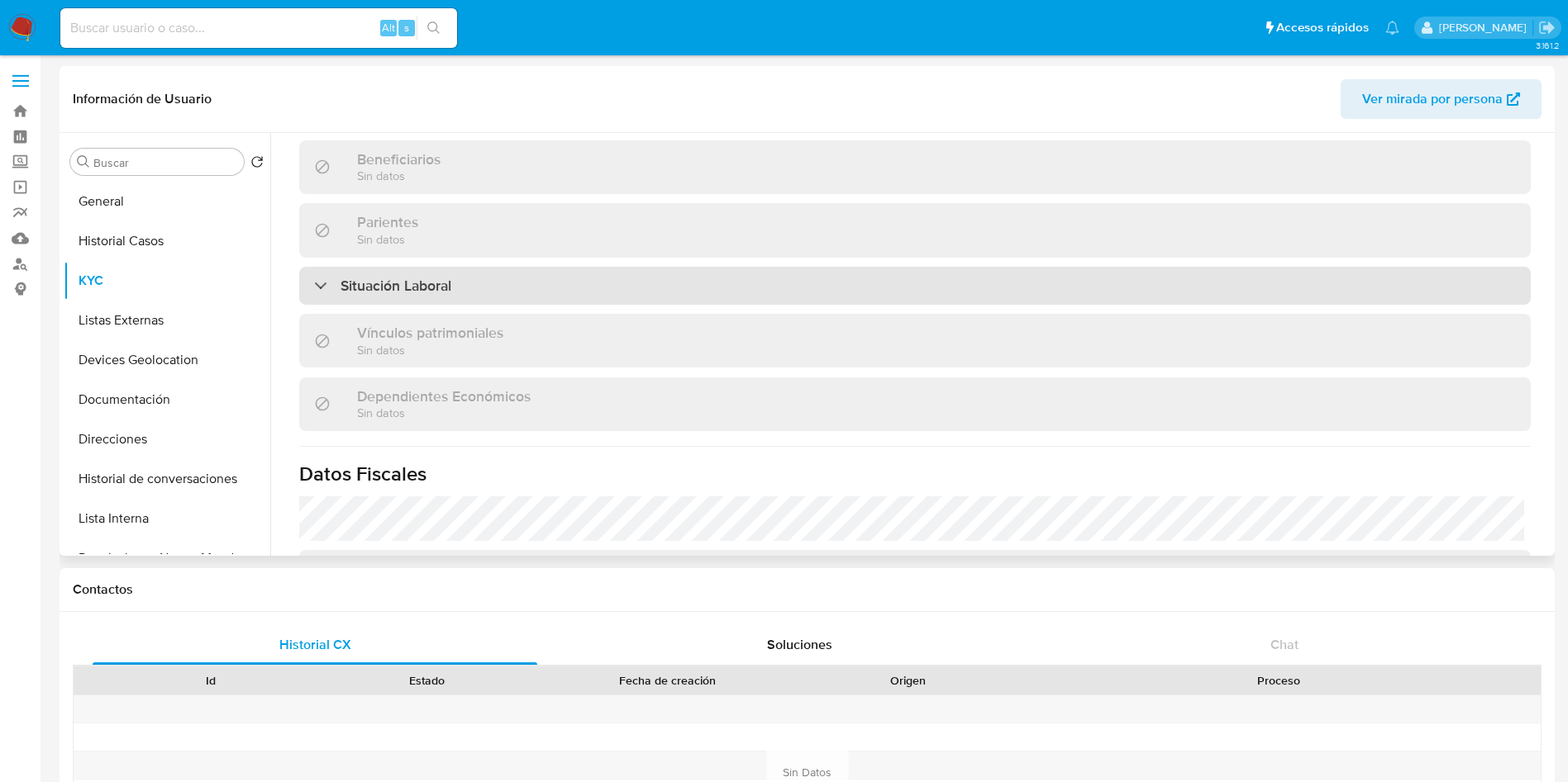
click at [496, 267] on div "Situación Laboral" at bounding box center [914, 286] width 1231 height 38
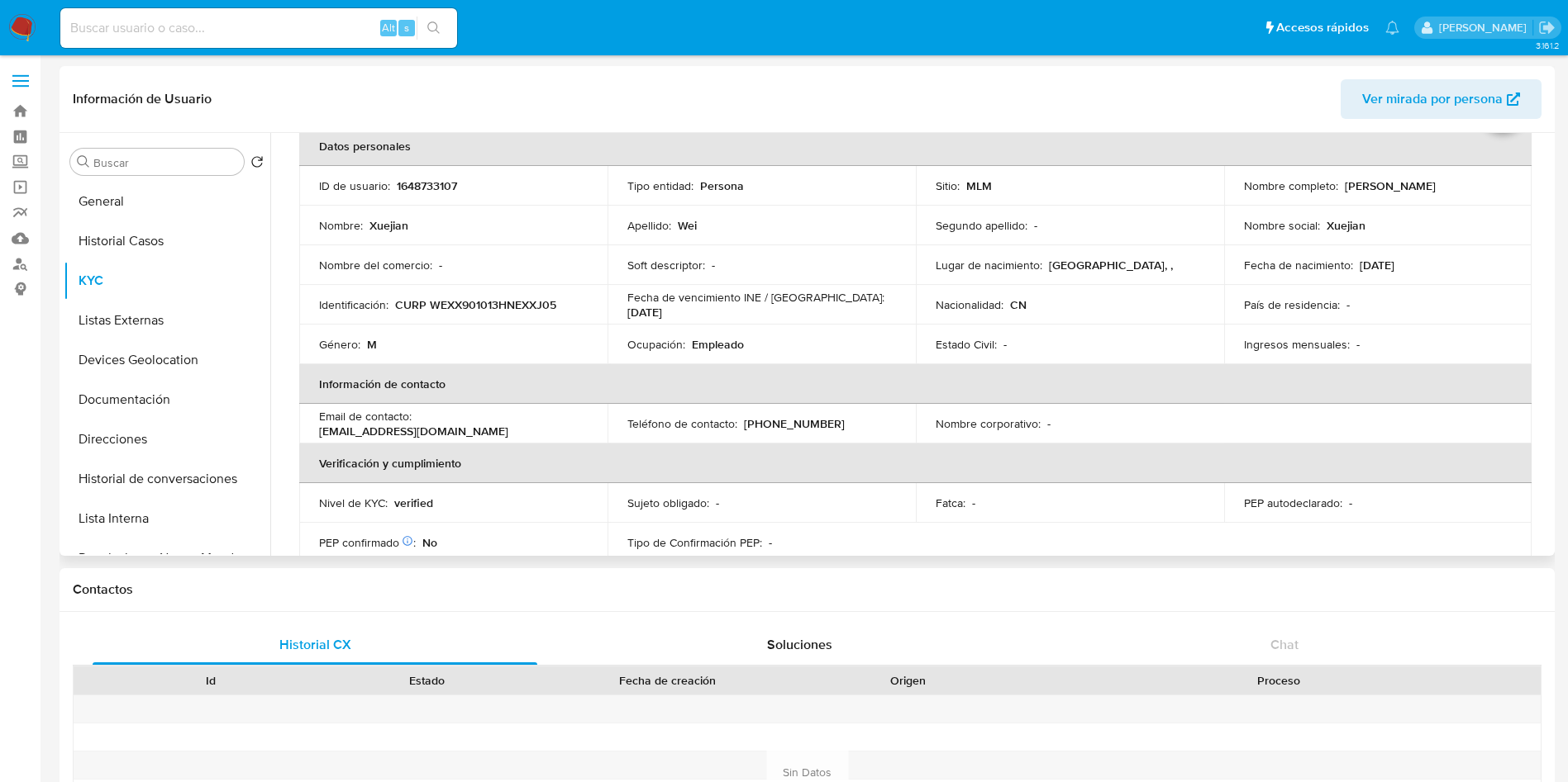
scroll to position [124, 0]
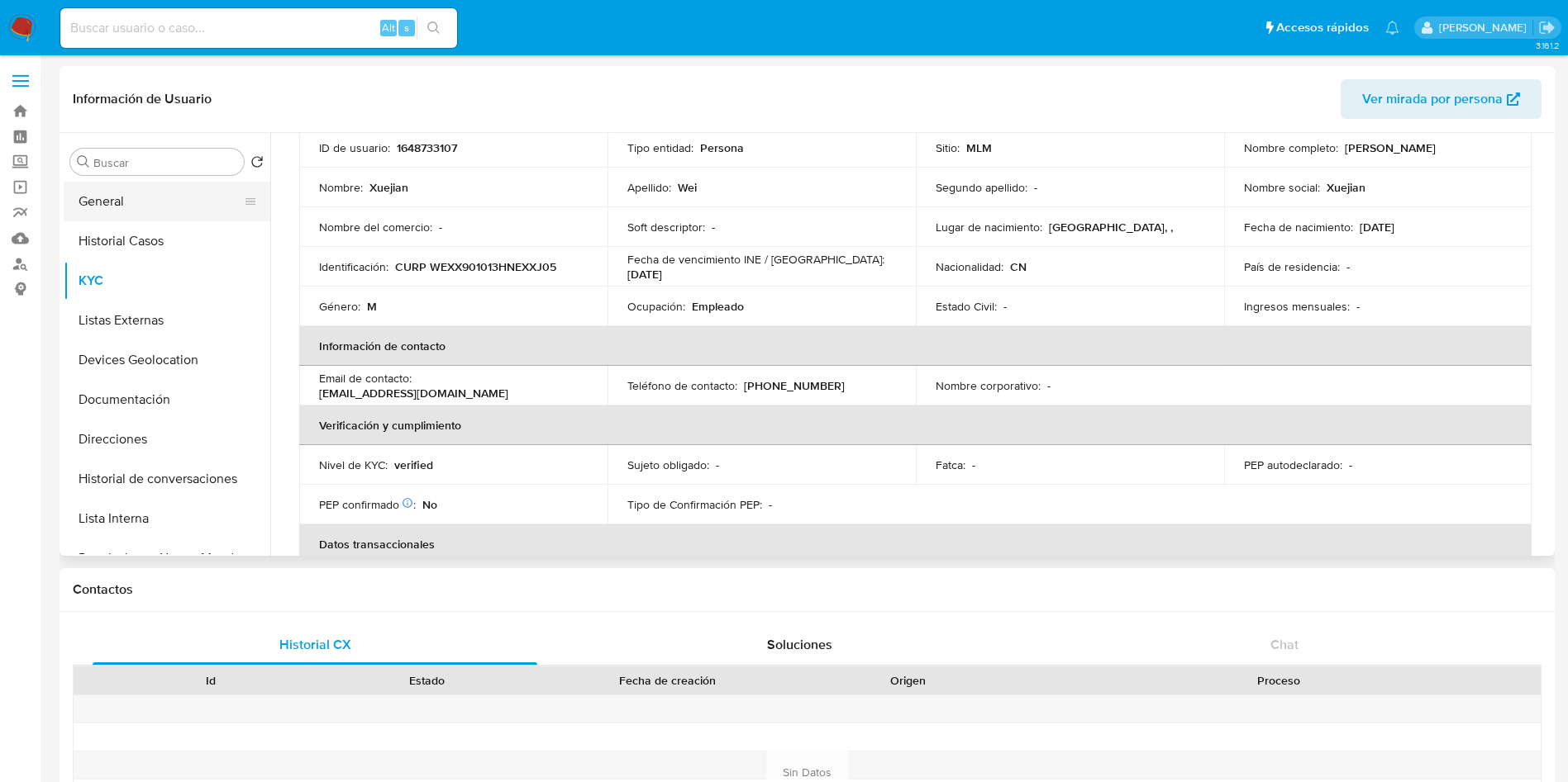
click at [160, 192] on button "General" at bounding box center [160, 202] width 193 height 40
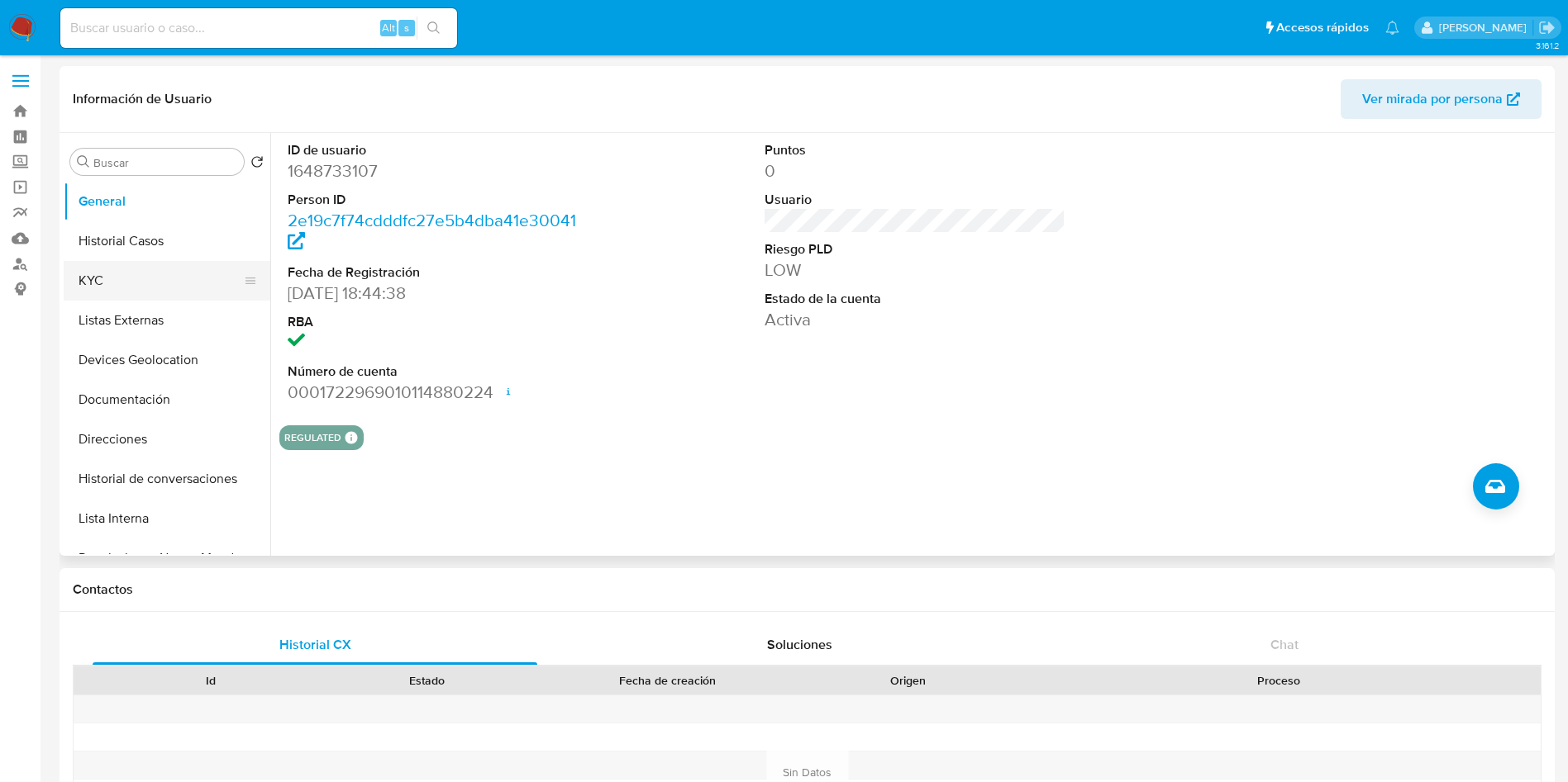
click at [157, 274] on button "KYC" at bounding box center [160, 281] width 193 height 40
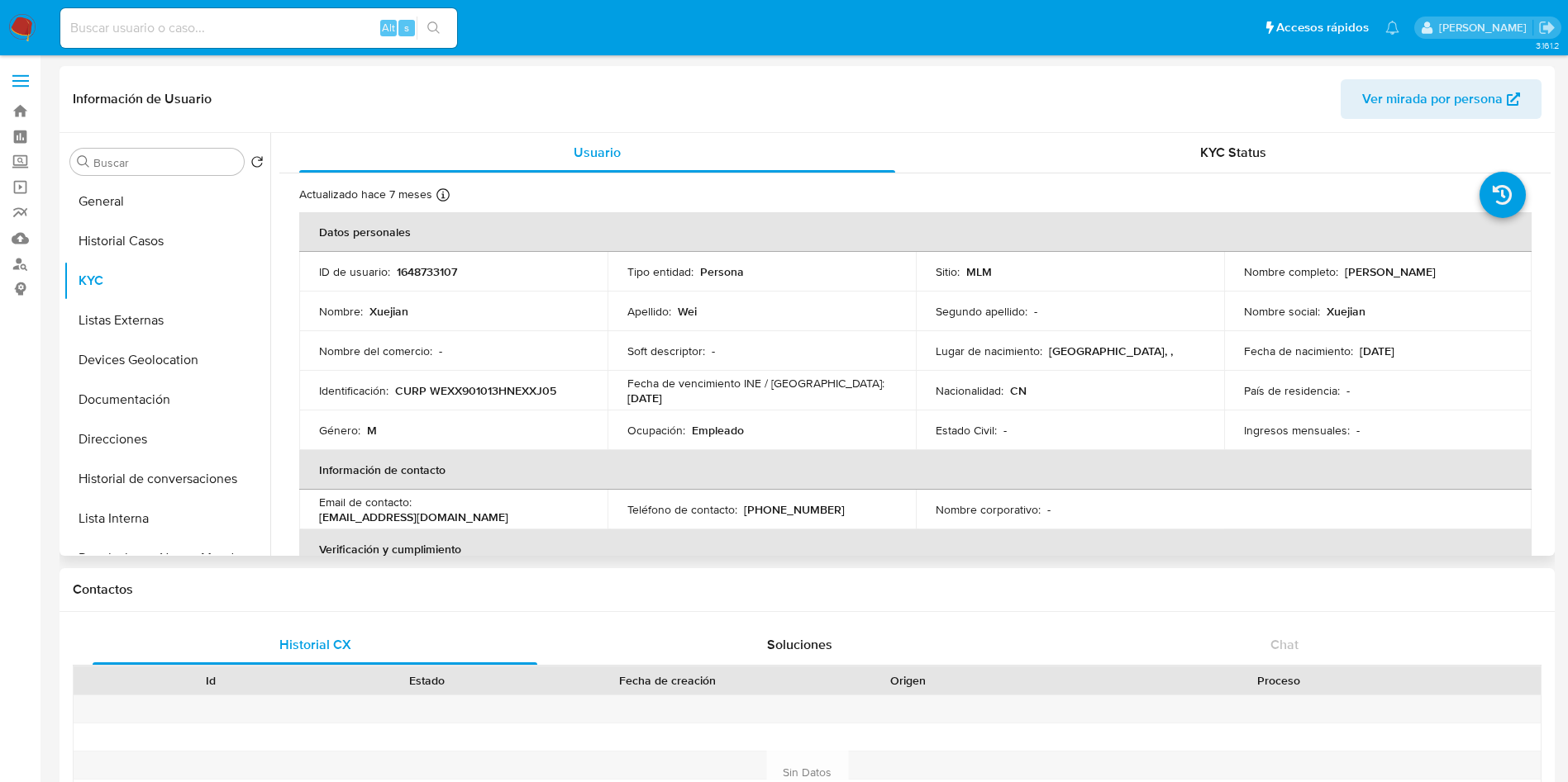
click at [777, 511] on p "[PHONE_NUMBER]" at bounding box center [794, 509] width 100 height 14
click at [777, 510] on p "[PHONE_NUMBER]" at bounding box center [794, 509] width 100 height 14
copy p "61480953"
drag, startPoint x: 557, startPoint y: 509, endPoint x: 421, endPoint y: 504, distance: 136.1
click at [421, 504] on div "Email de contacto : [EMAIL_ADDRESS][DOMAIN_NAME]" at bounding box center [453, 509] width 268 height 30
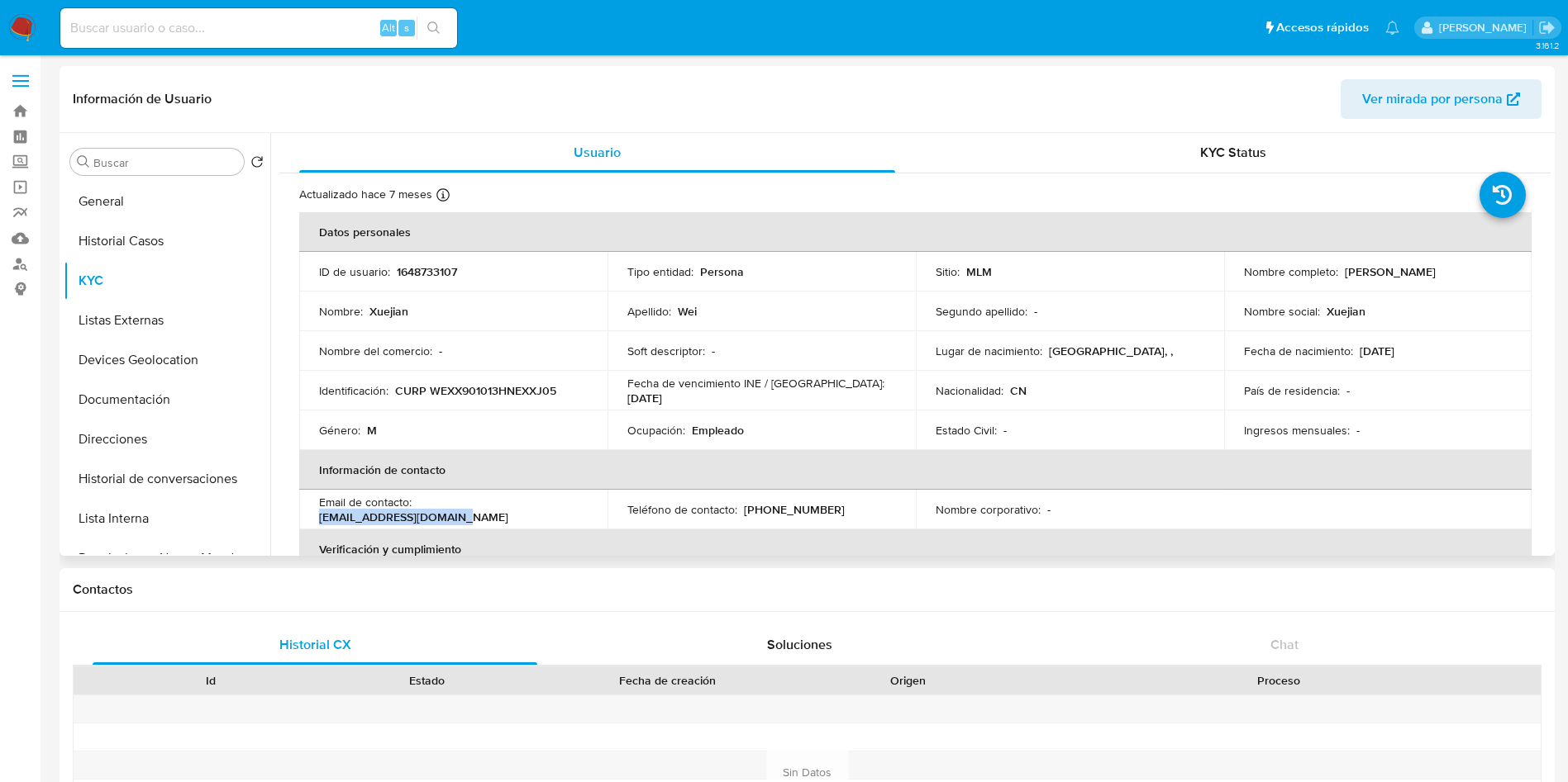
copy p "[EMAIL_ADDRESS][DOMAIN_NAME]"
click at [135, 442] on button "Direcciones" at bounding box center [160, 439] width 193 height 40
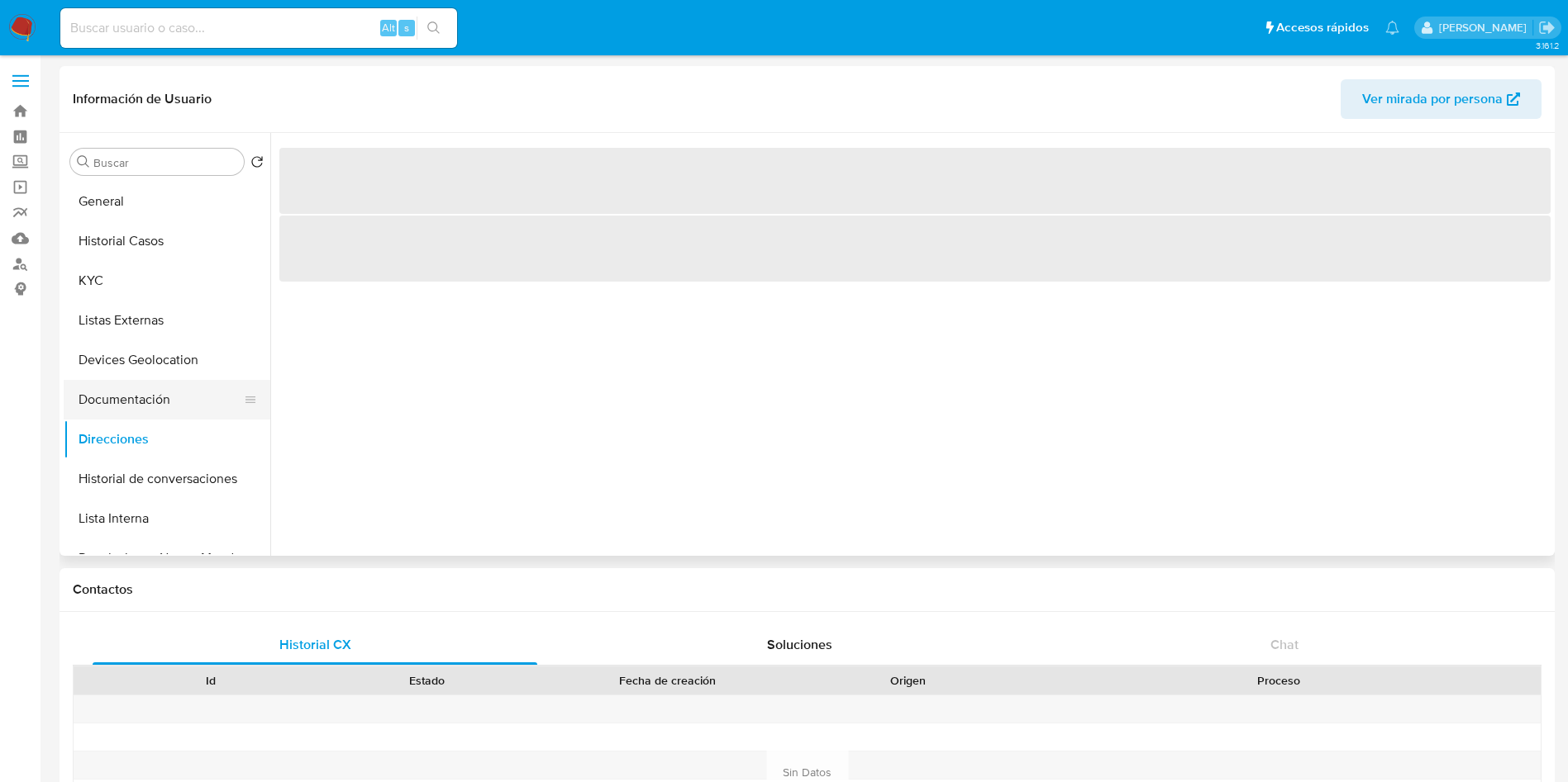
click at [158, 403] on button "Documentación" at bounding box center [160, 400] width 193 height 40
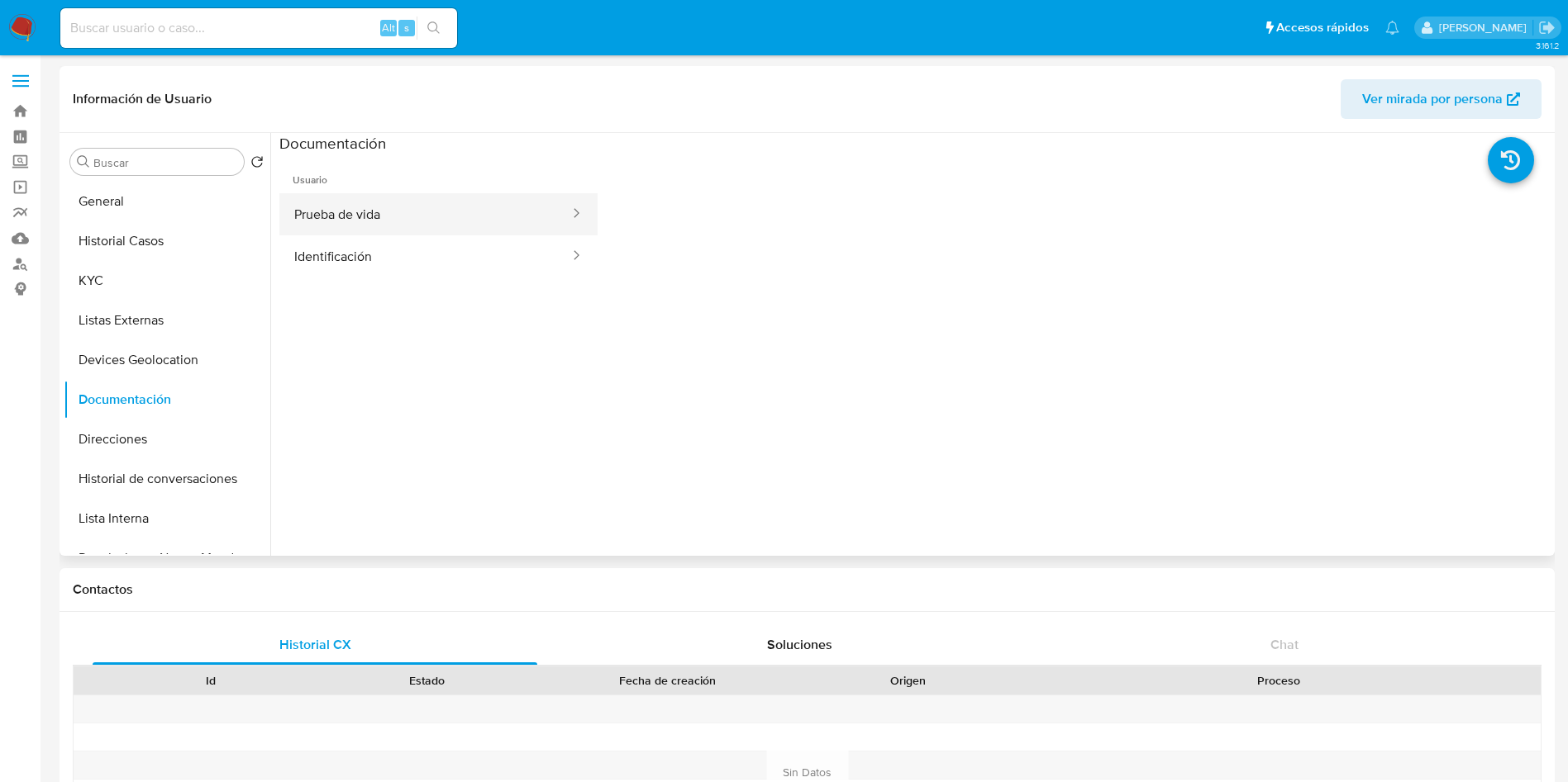
click at [425, 229] on button "Prueba de vida" at bounding box center [425, 214] width 292 height 43
